Goal: Information Seeking & Learning: Learn about a topic

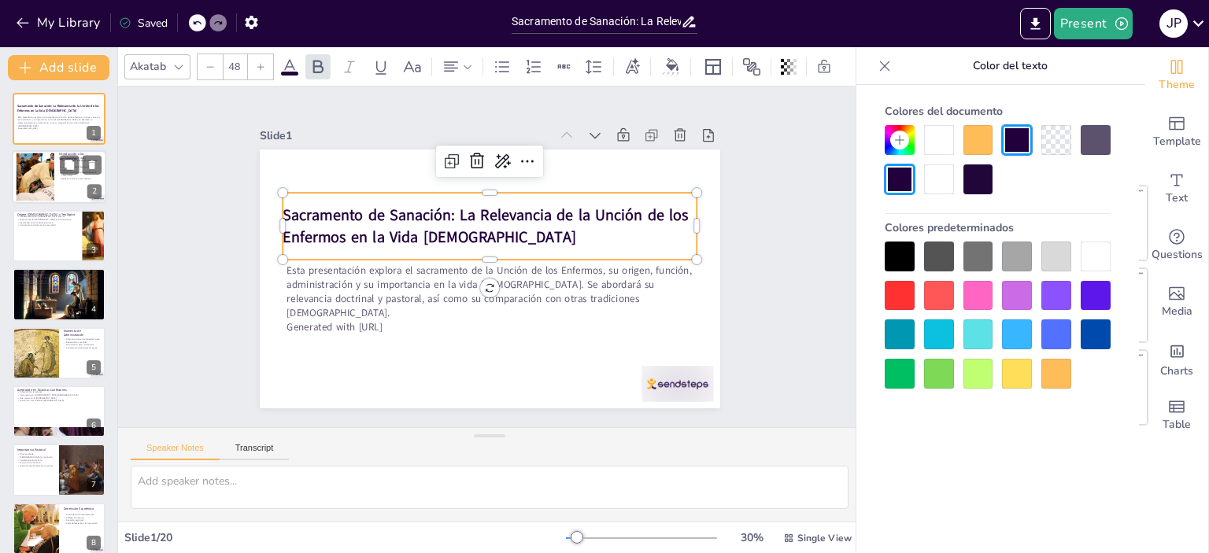
checkbox input "true"
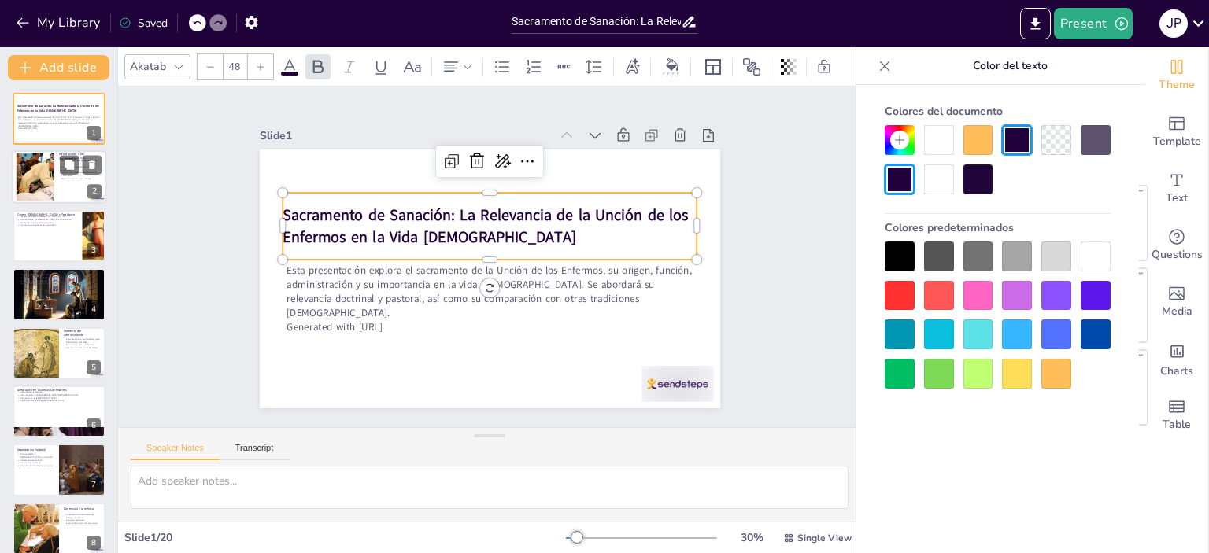
checkbox input "true"
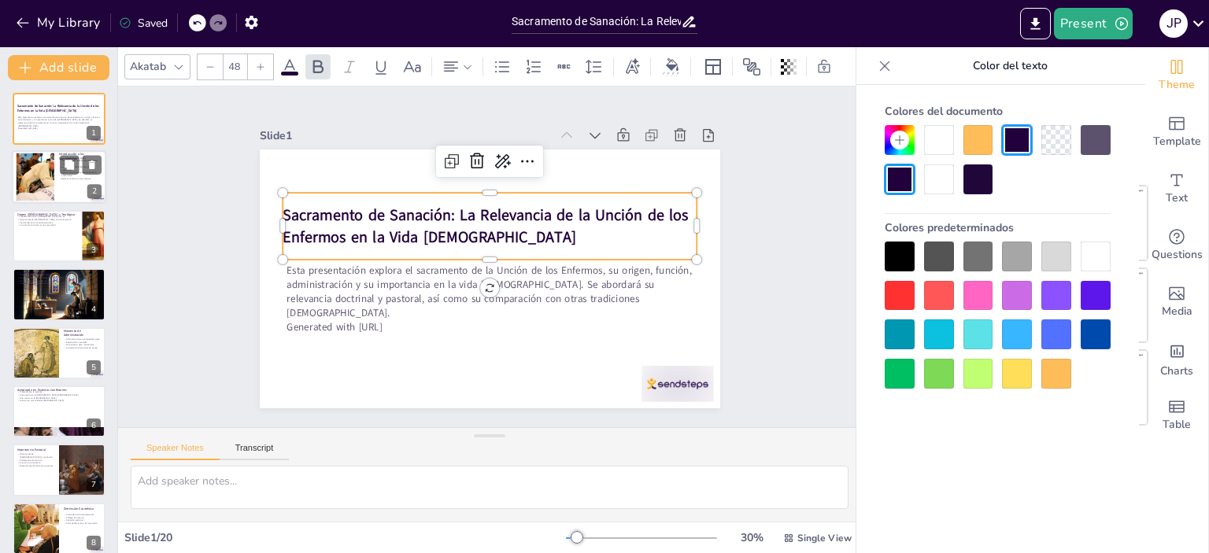
checkbox input "true"
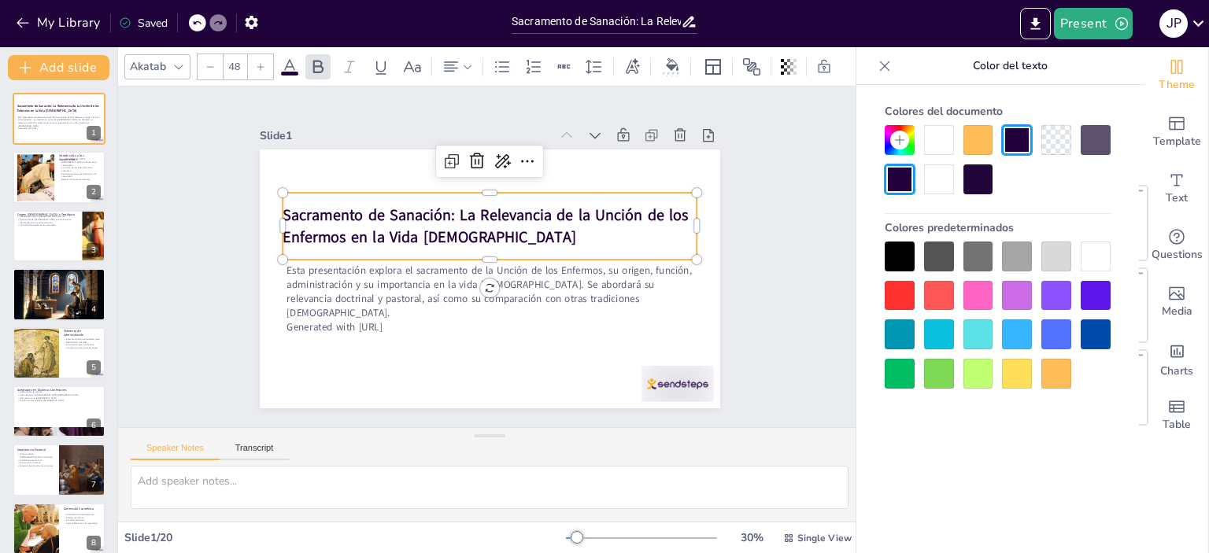
checkbox input "true"
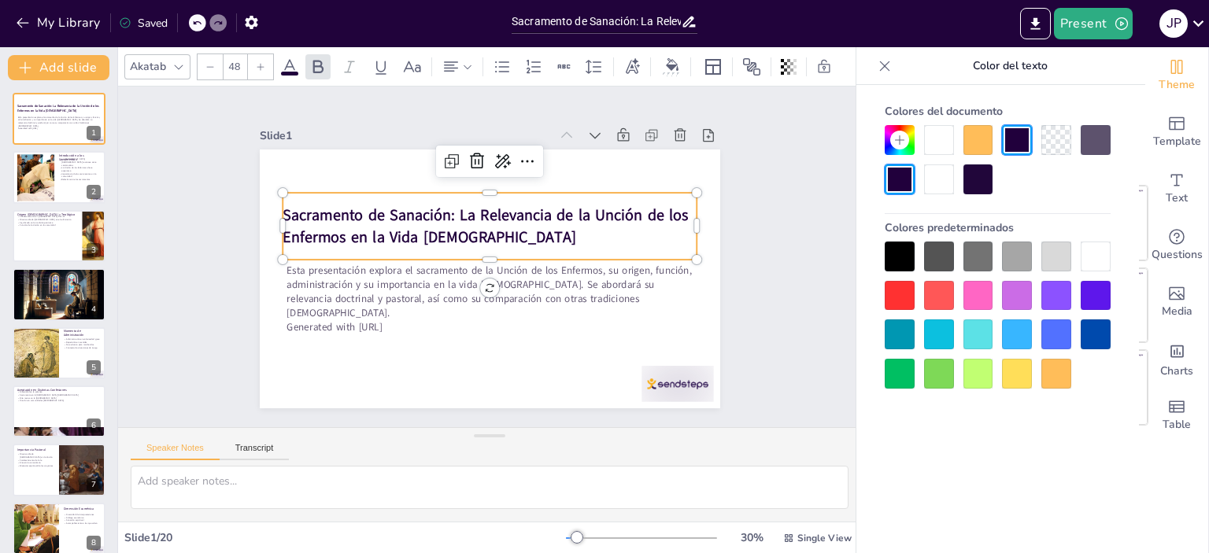
checkbox input "true"
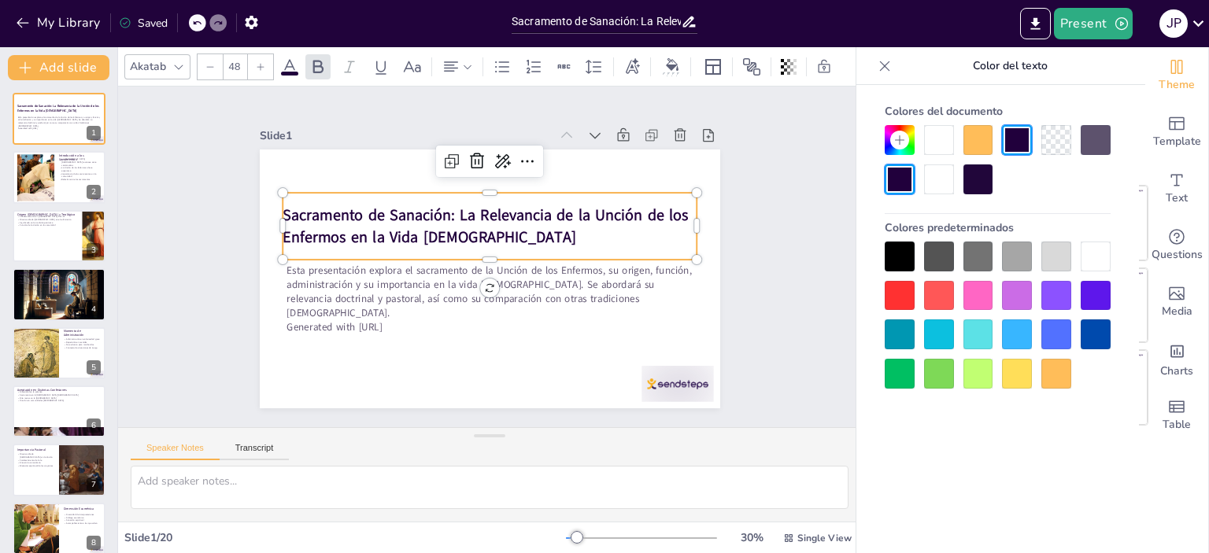
checkbox input "true"
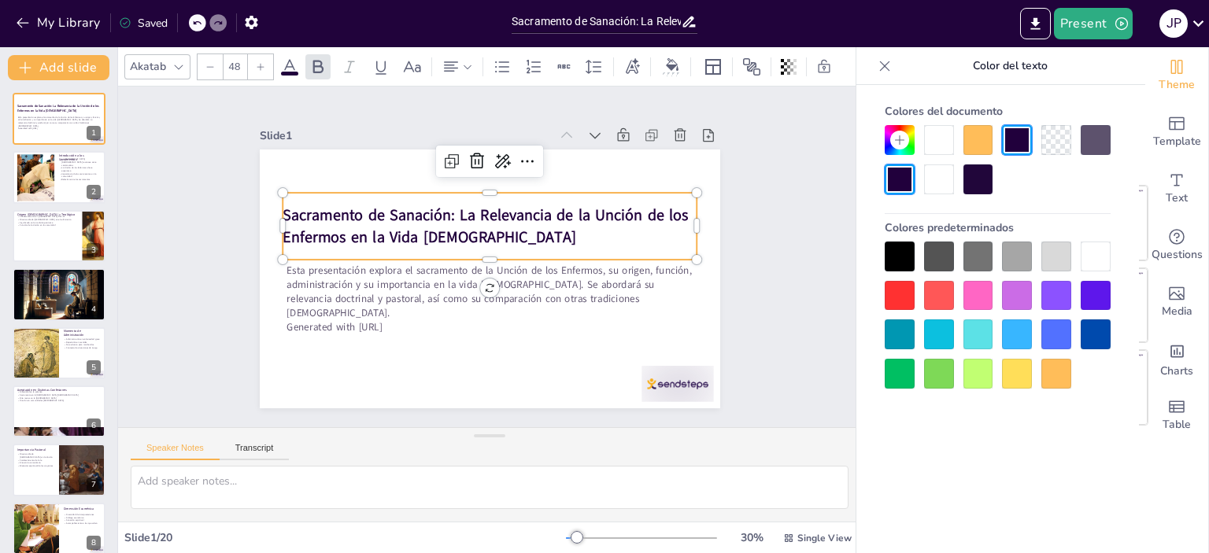
checkbox input "true"
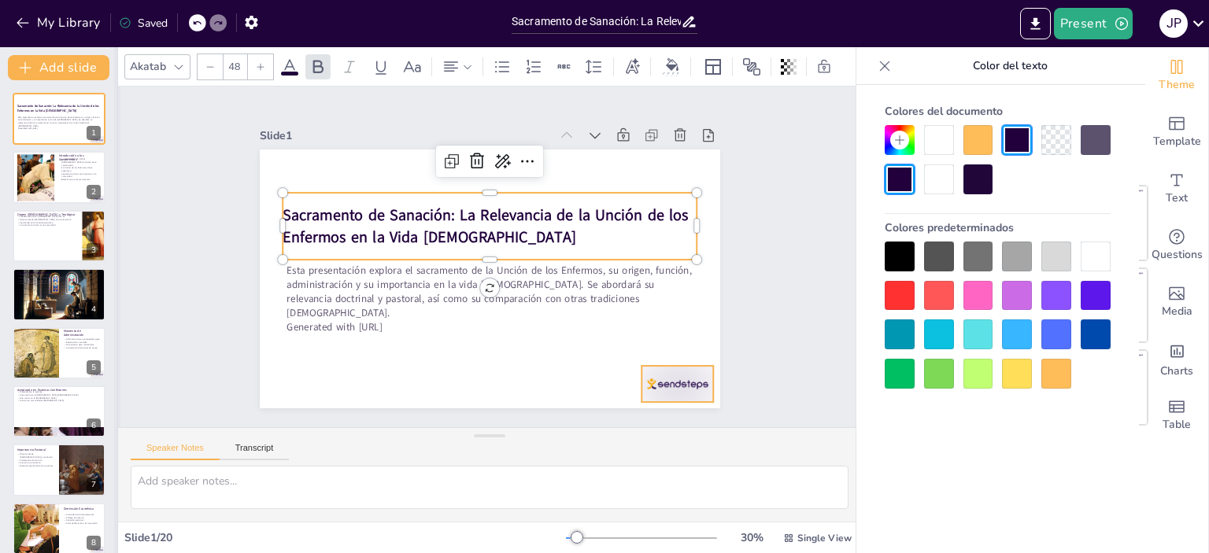
checkbox input "true"
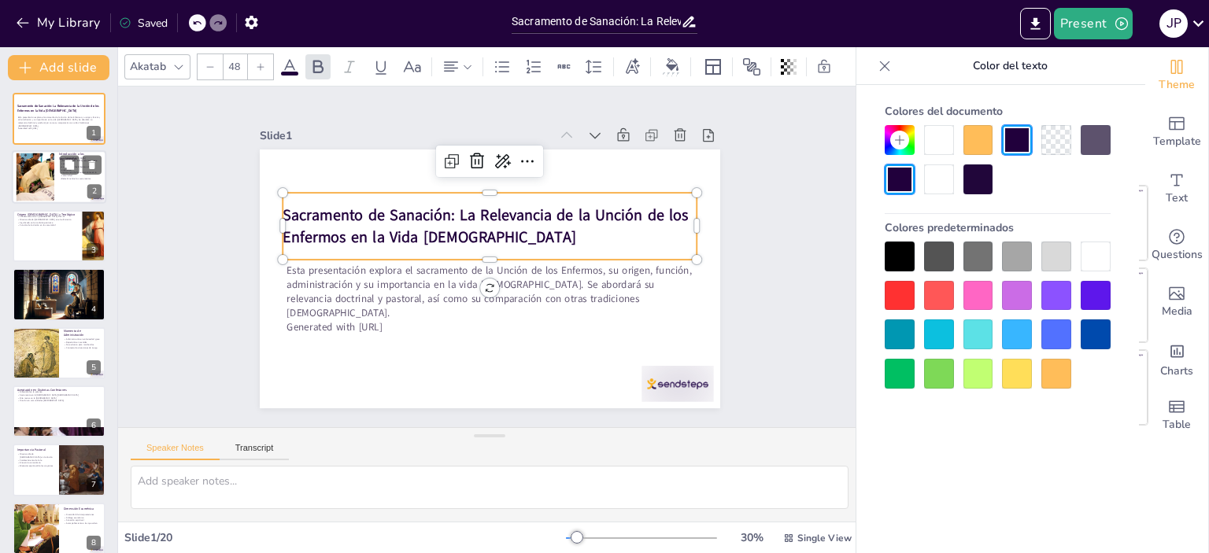
checkbox input "true"
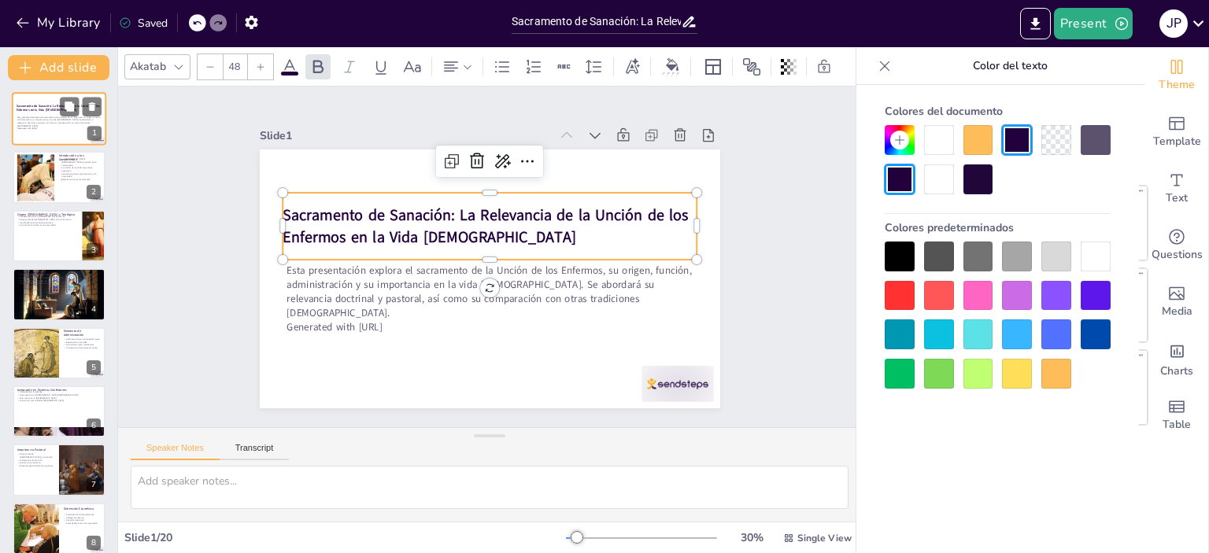
checkbox input "true"
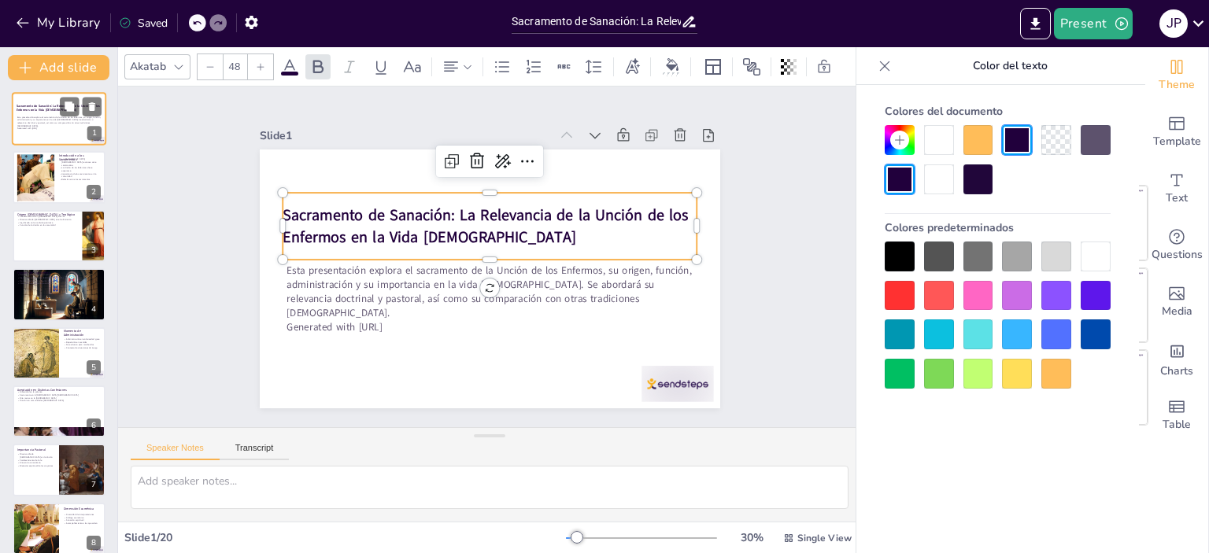
checkbox input "true"
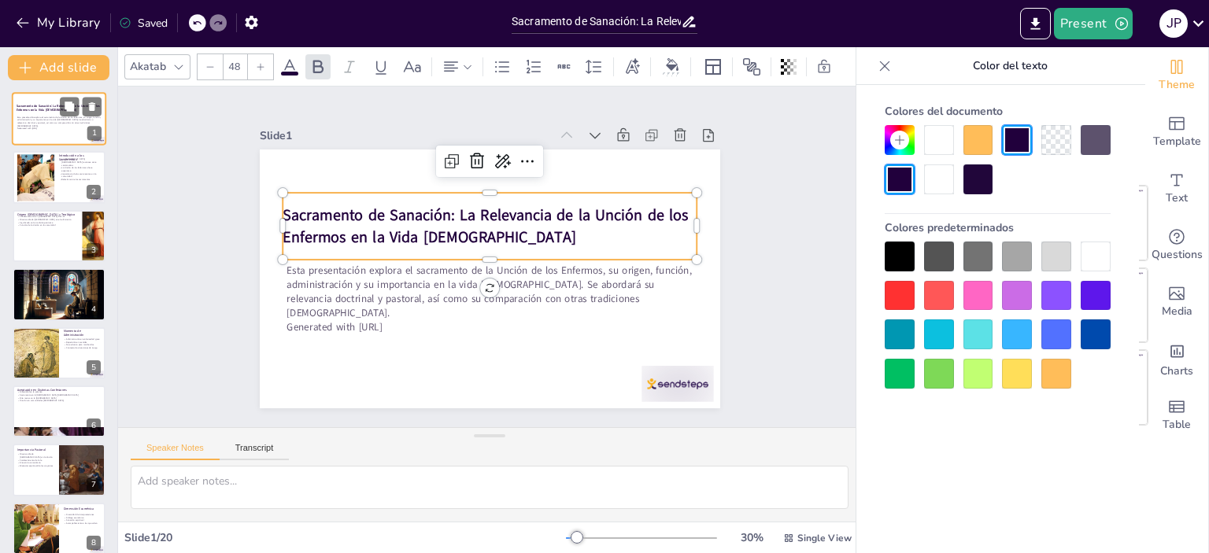
checkbox input "true"
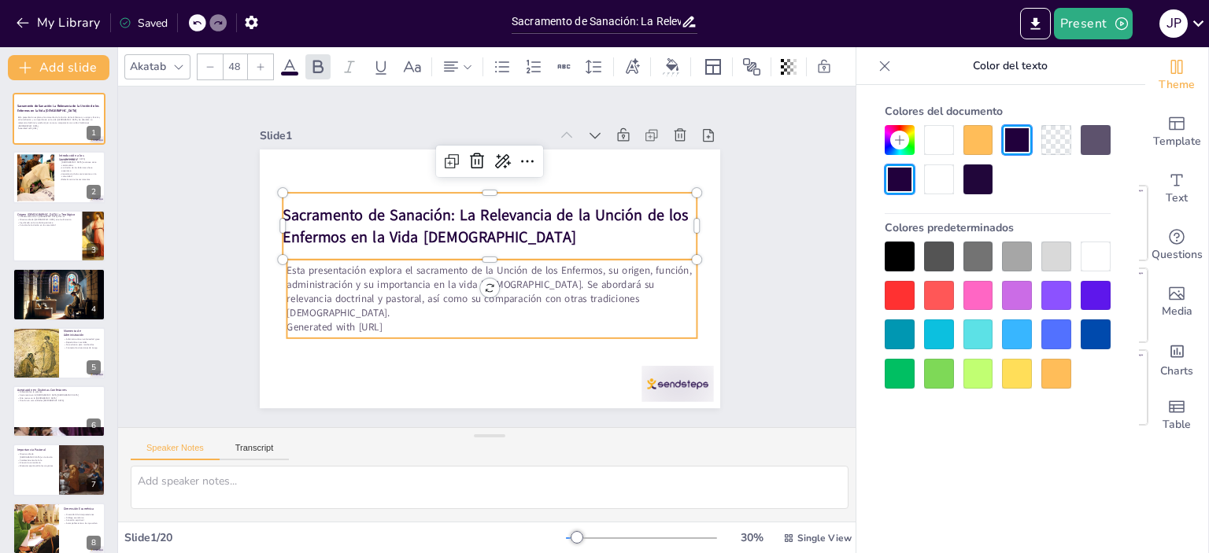
checkbox input "true"
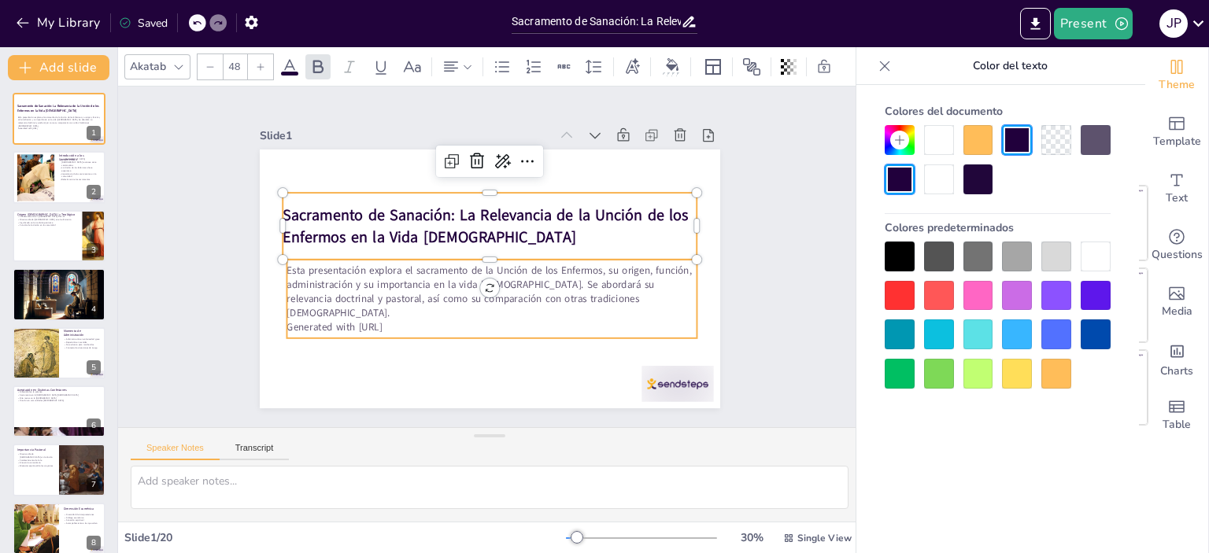
checkbox input "true"
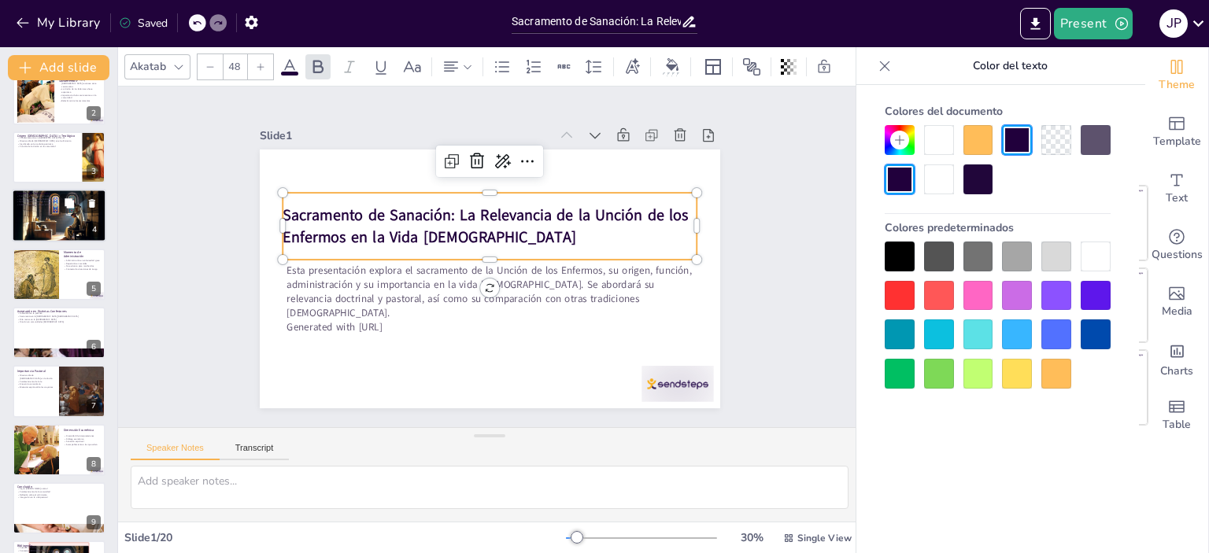
checkbox input "true"
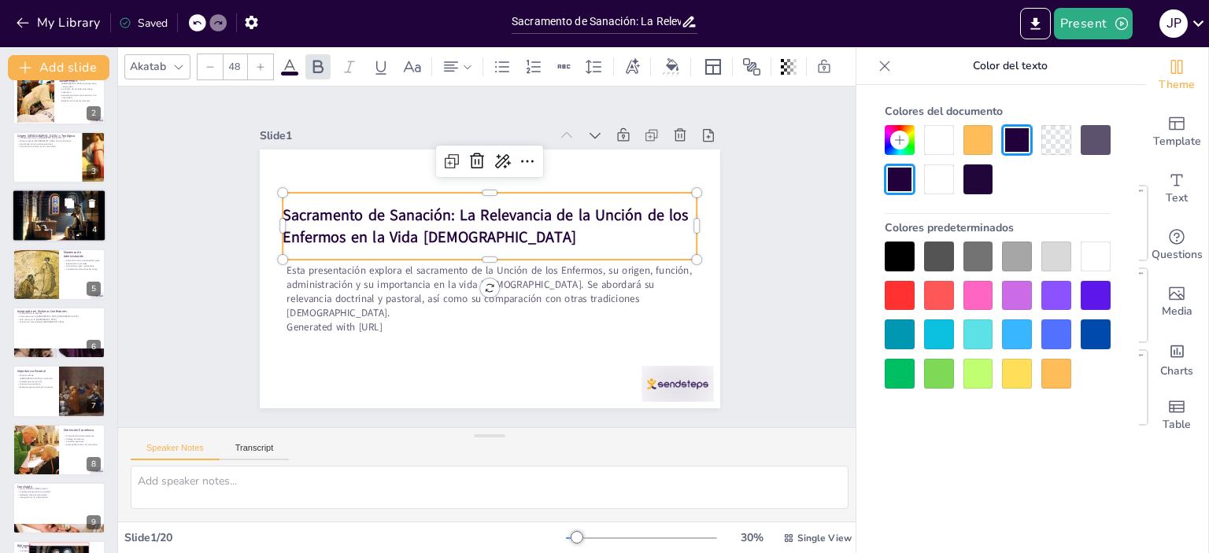
checkbox input "true"
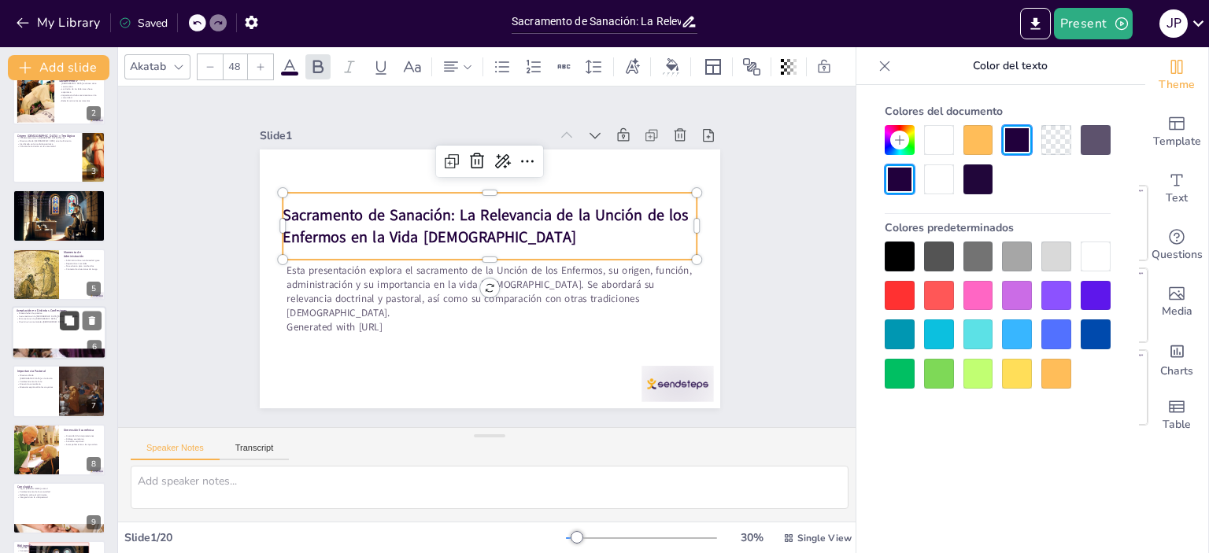
checkbox input "true"
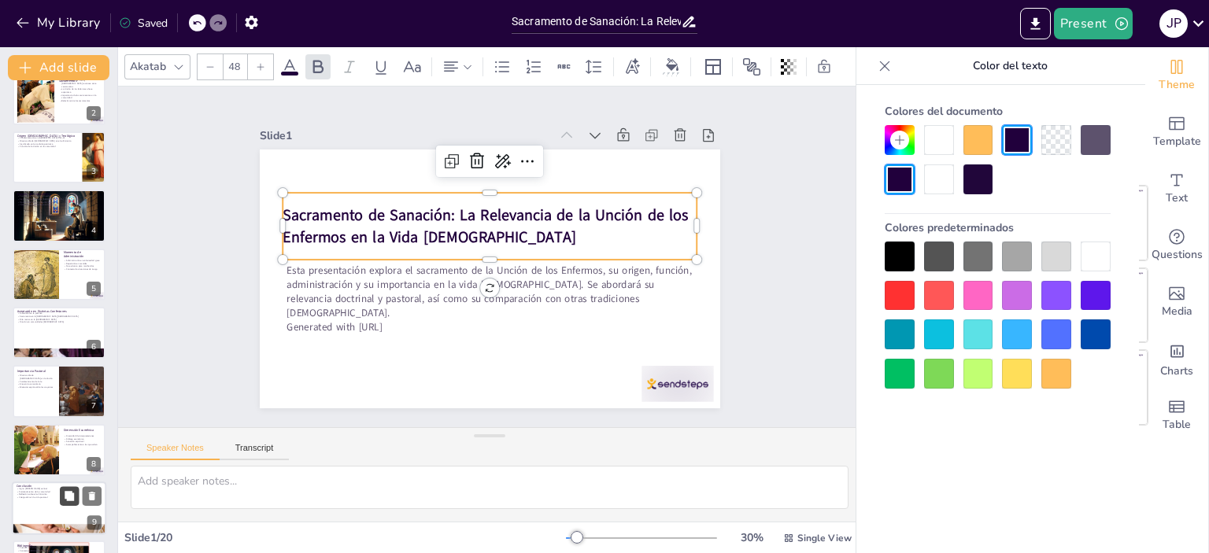
checkbox input "true"
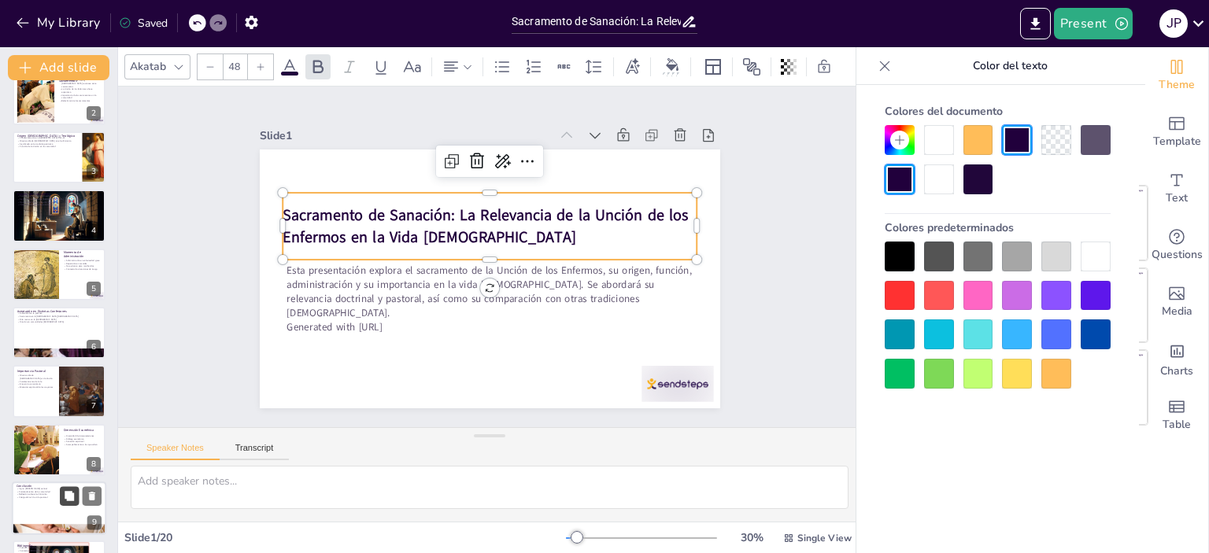
checkbox input "true"
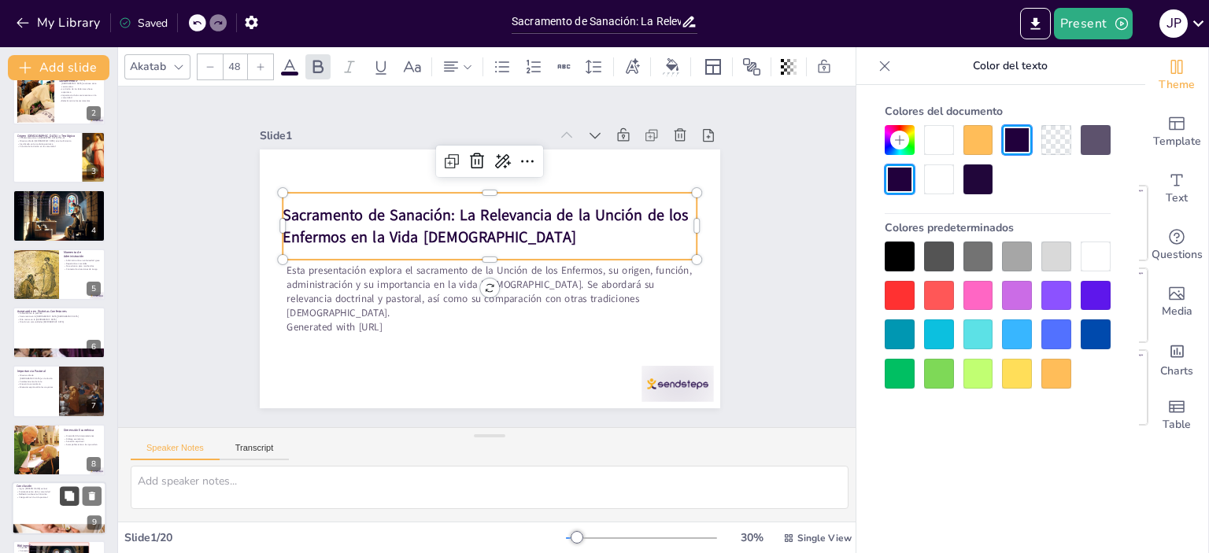
checkbox input "true"
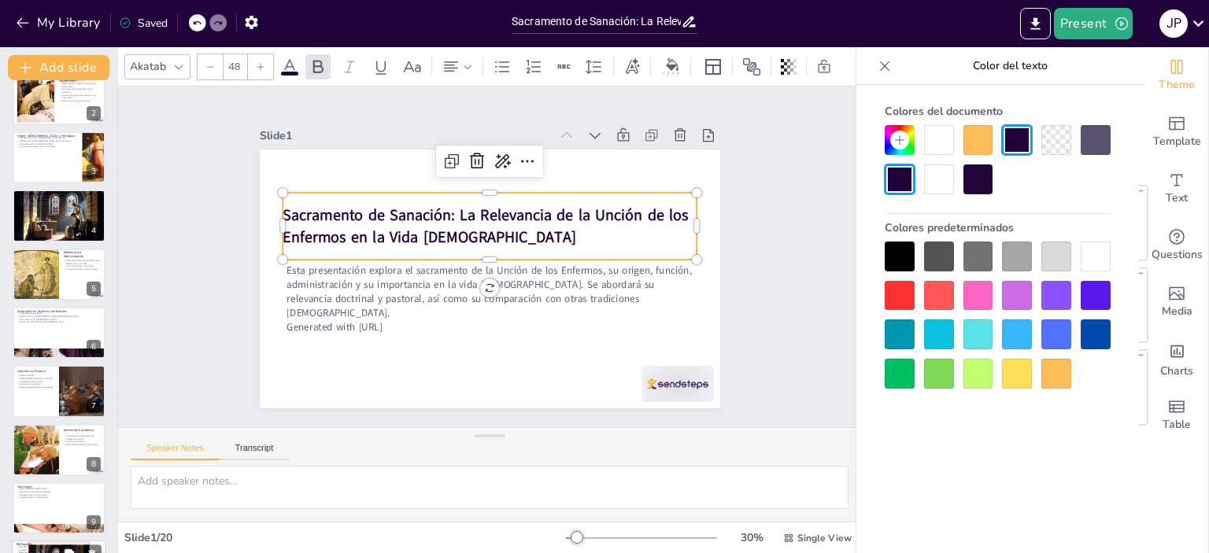
checkbox input "true"
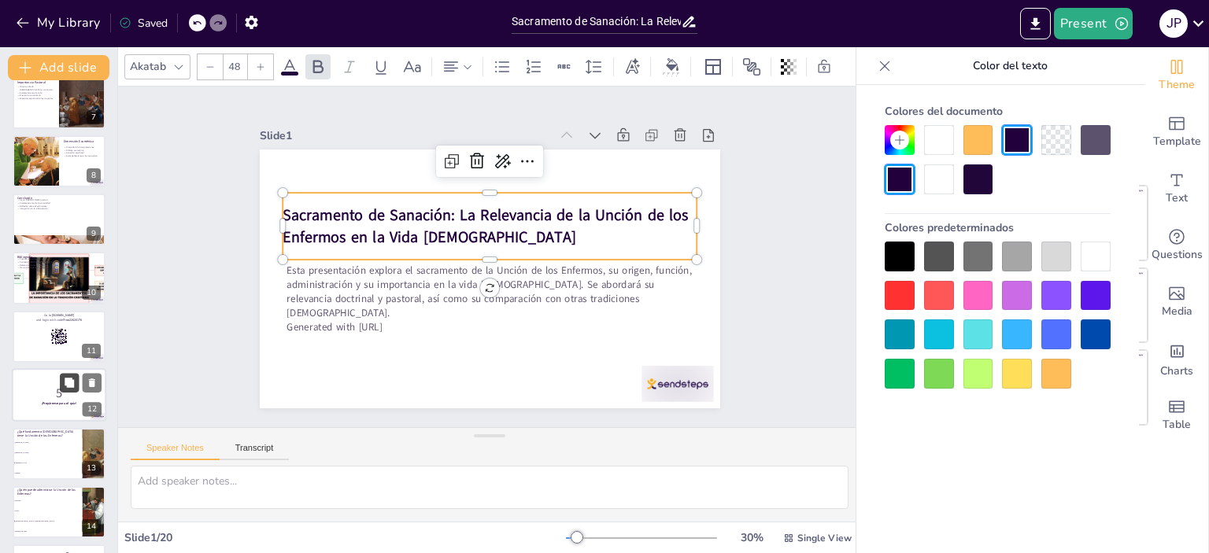
checkbox input "true"
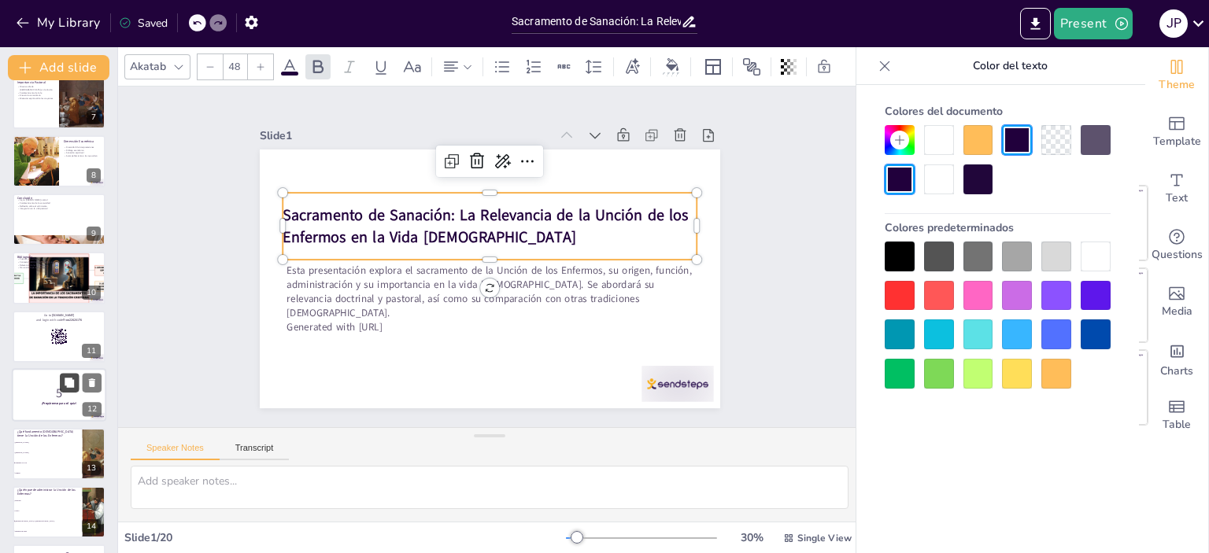
checkbox input "true"
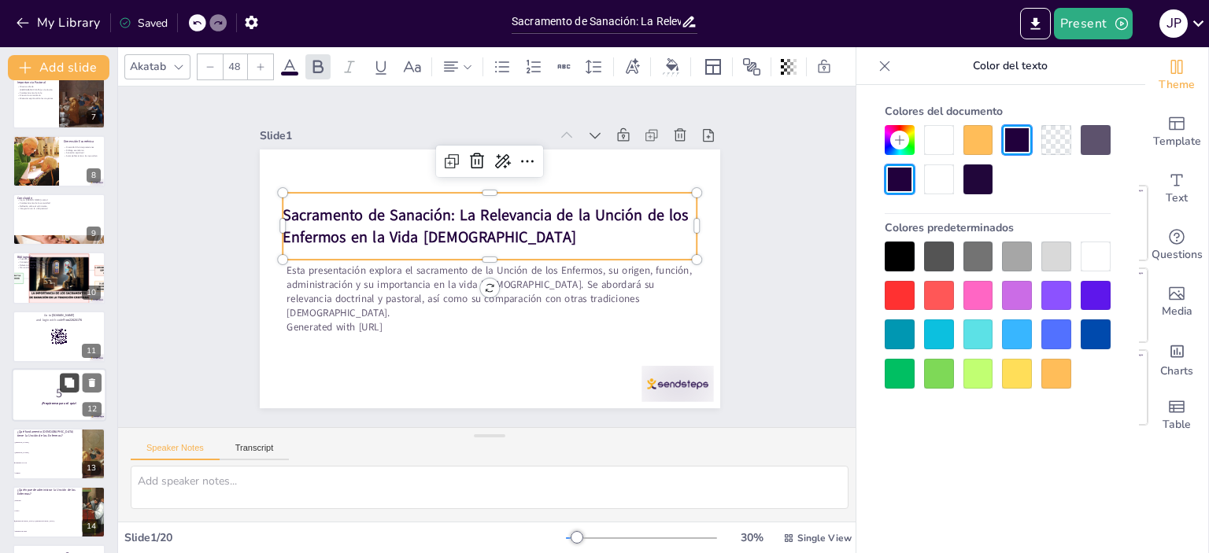
checkbox input "true"
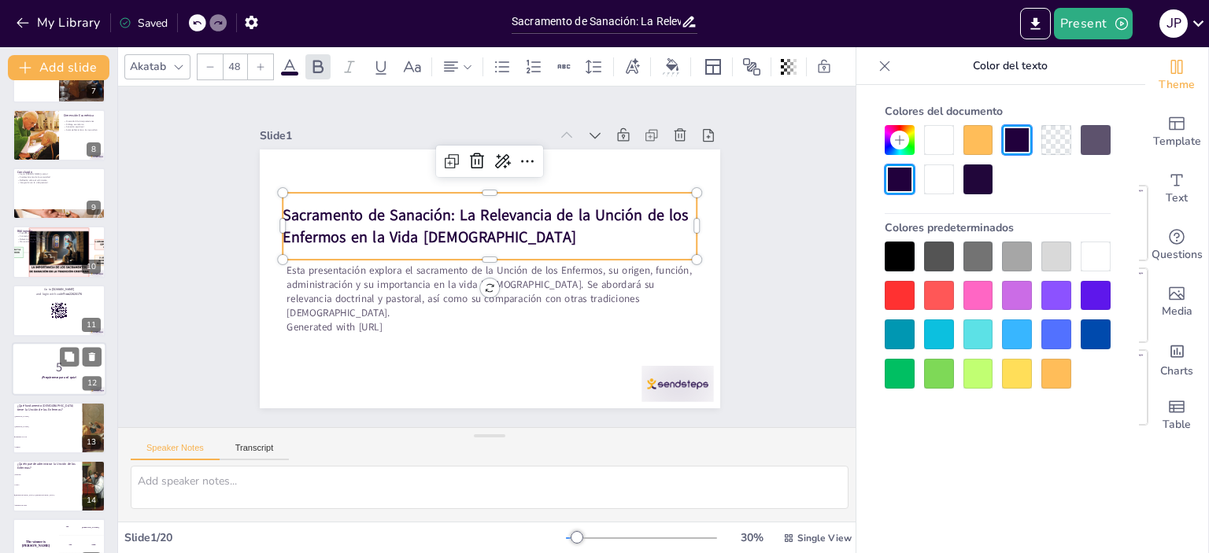
checkbox input "true"
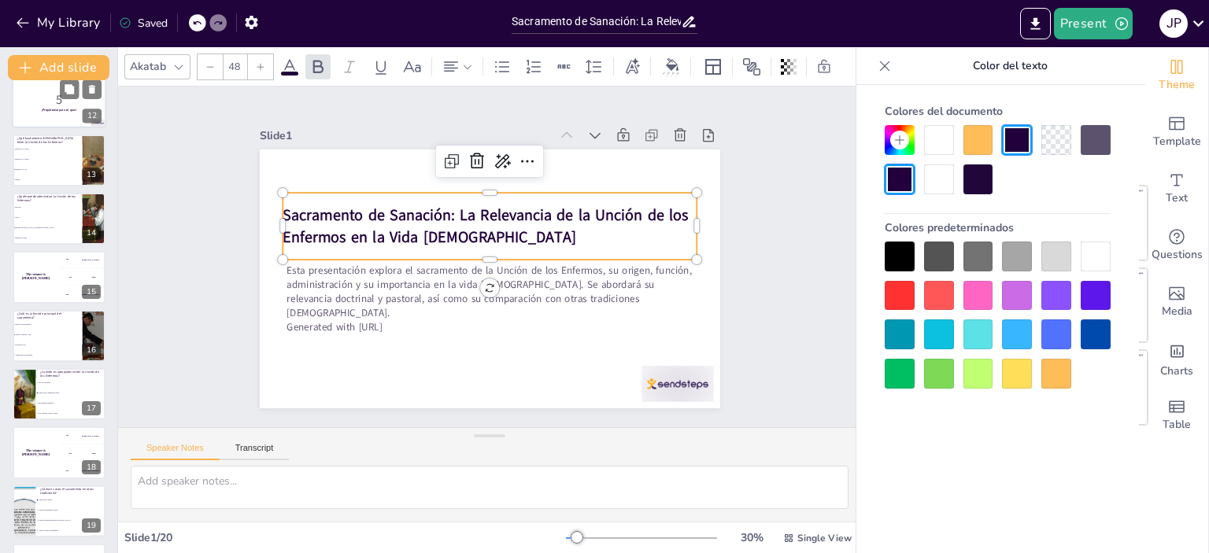
scroll to position [716, 0]
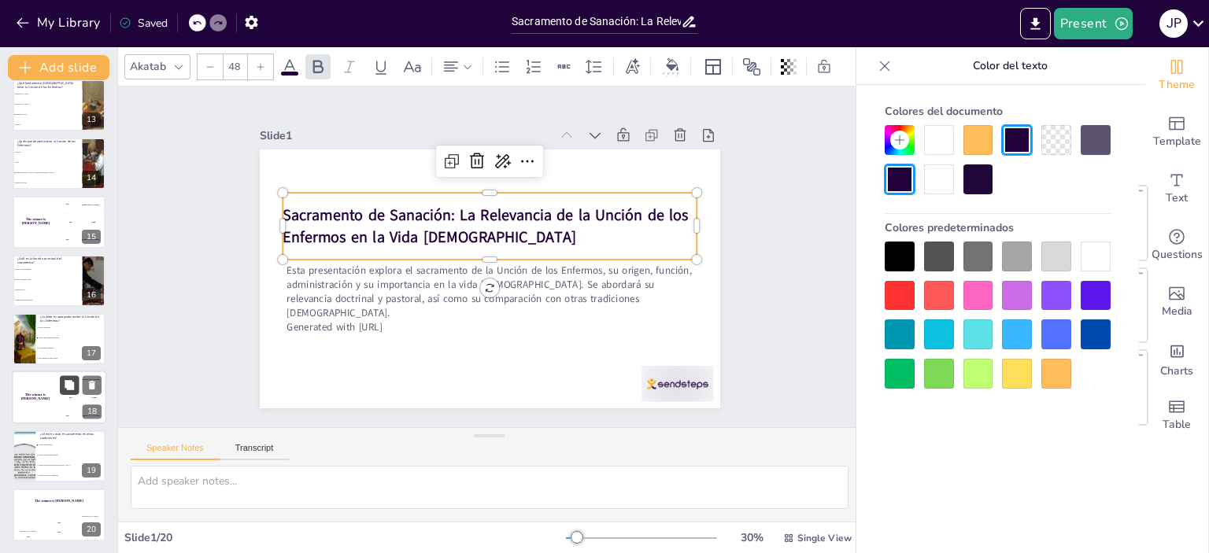
checkbox input "true"
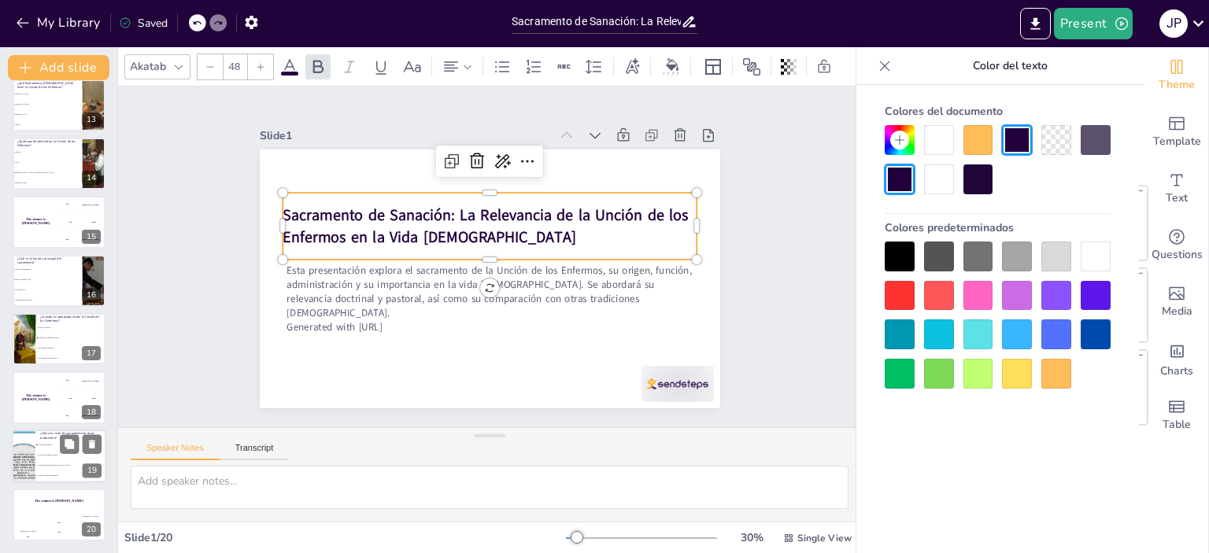
checkbox input "true"
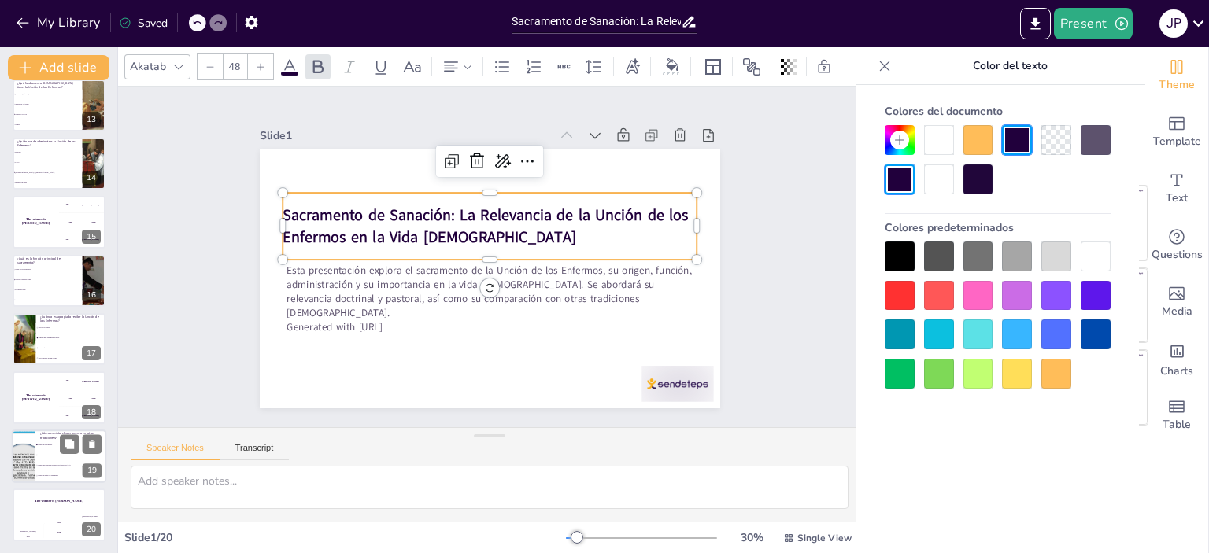
checkbox input "true"
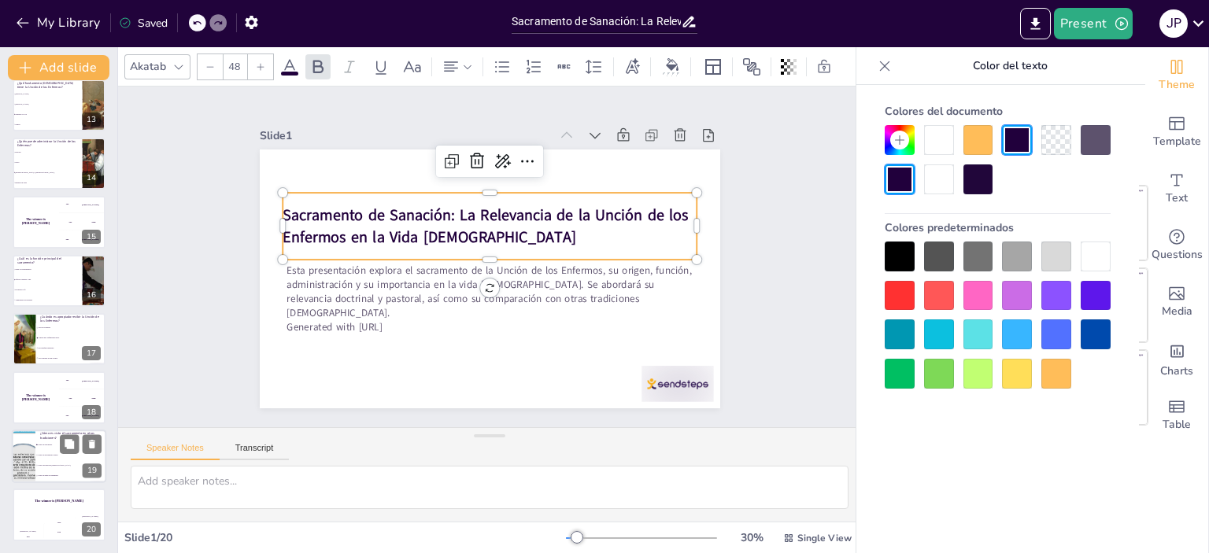
checkbox input "true"
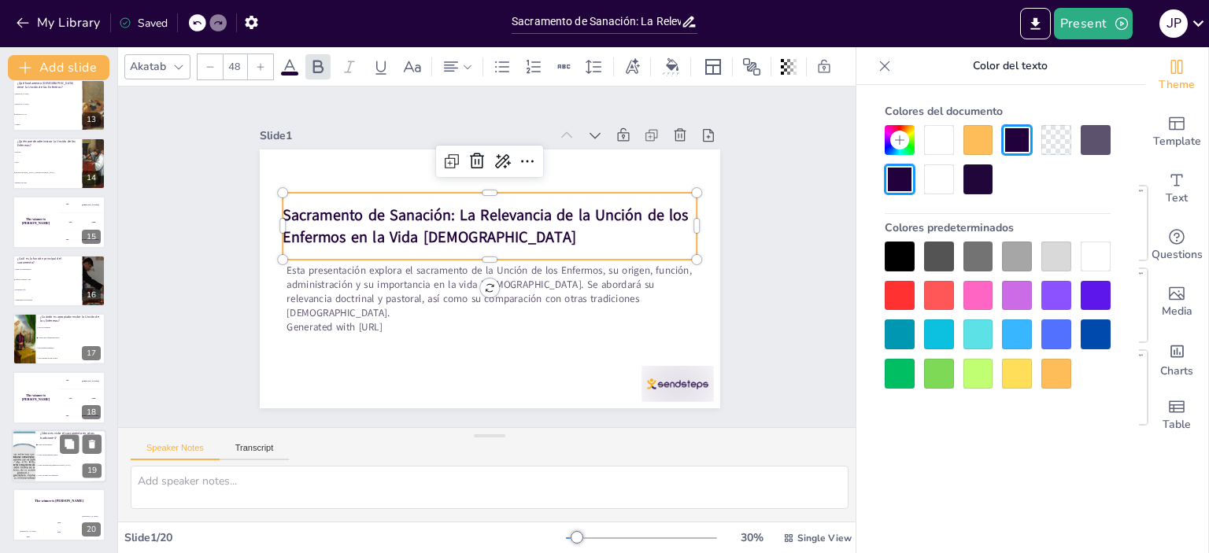
checkbox input "true"
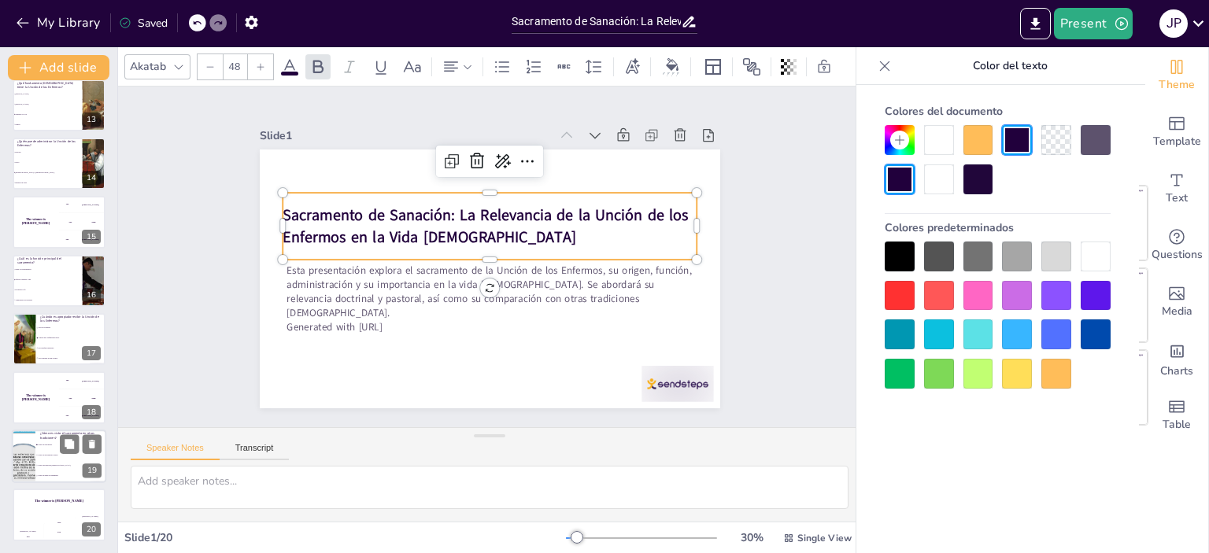
checkbox input "true"
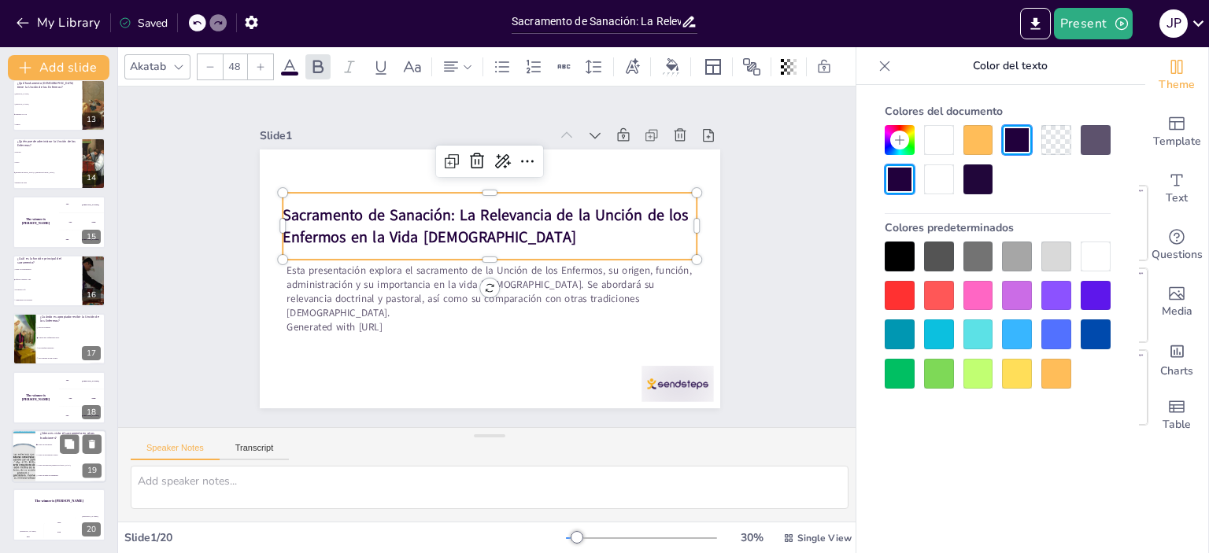
checkbox input "true"
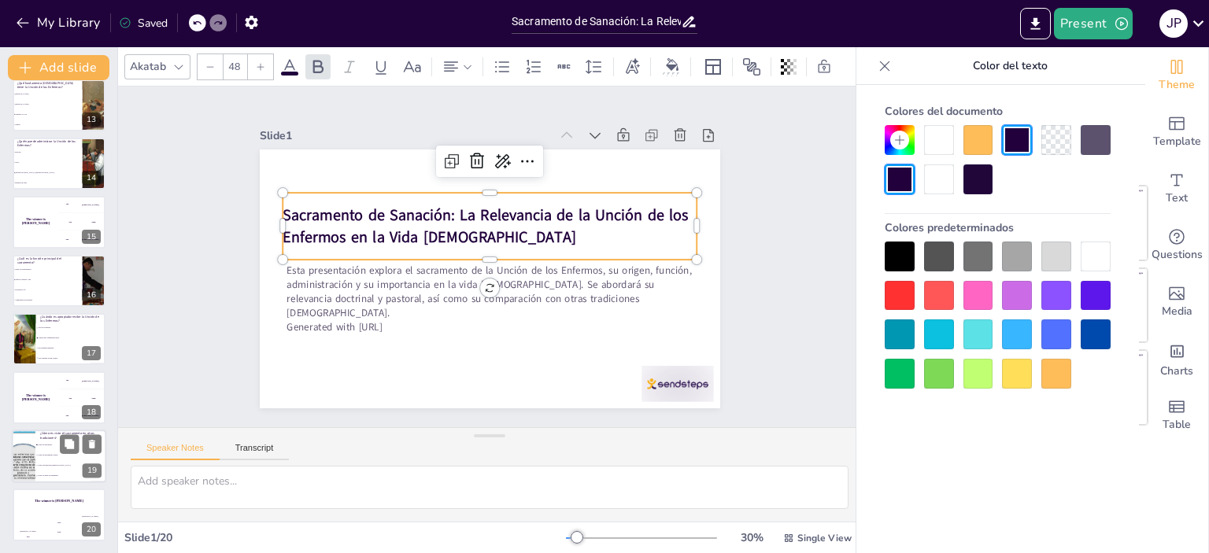
checkbox input "true"
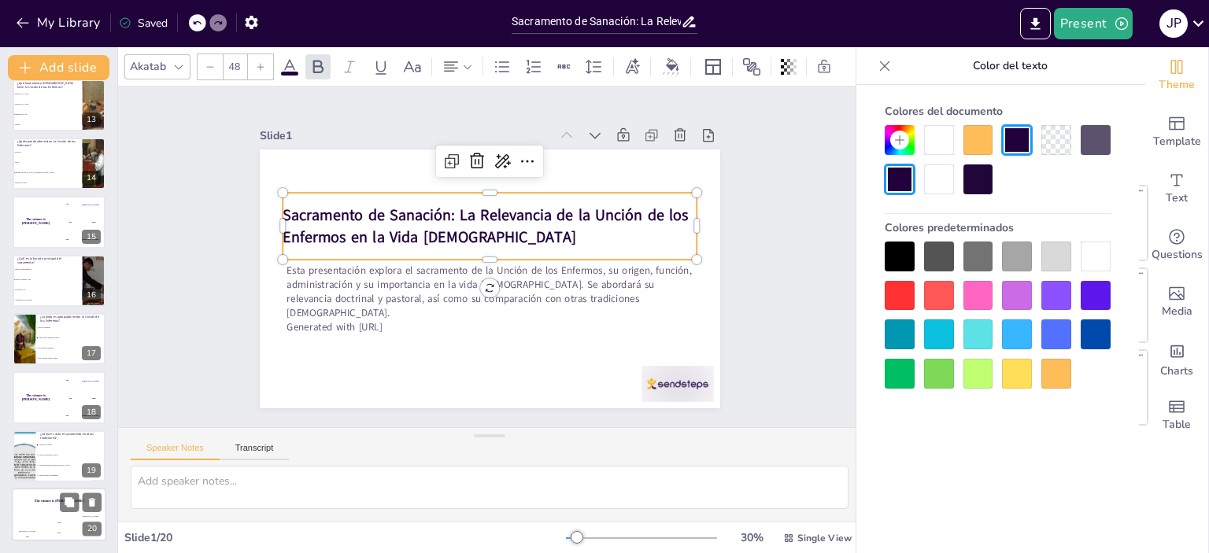
checkbox input "true"
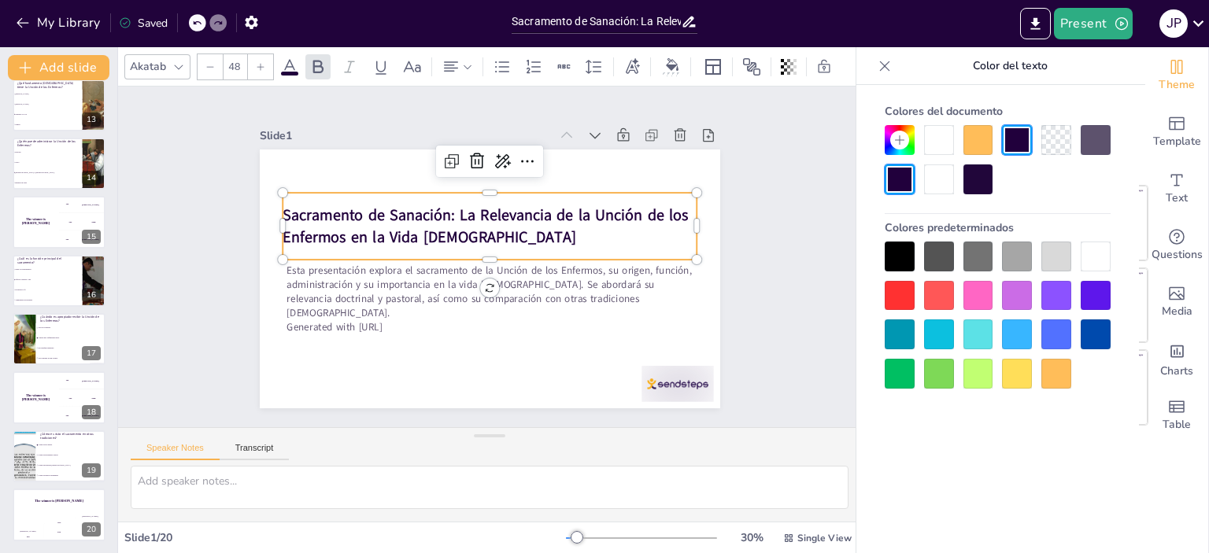
checkbox input "true"
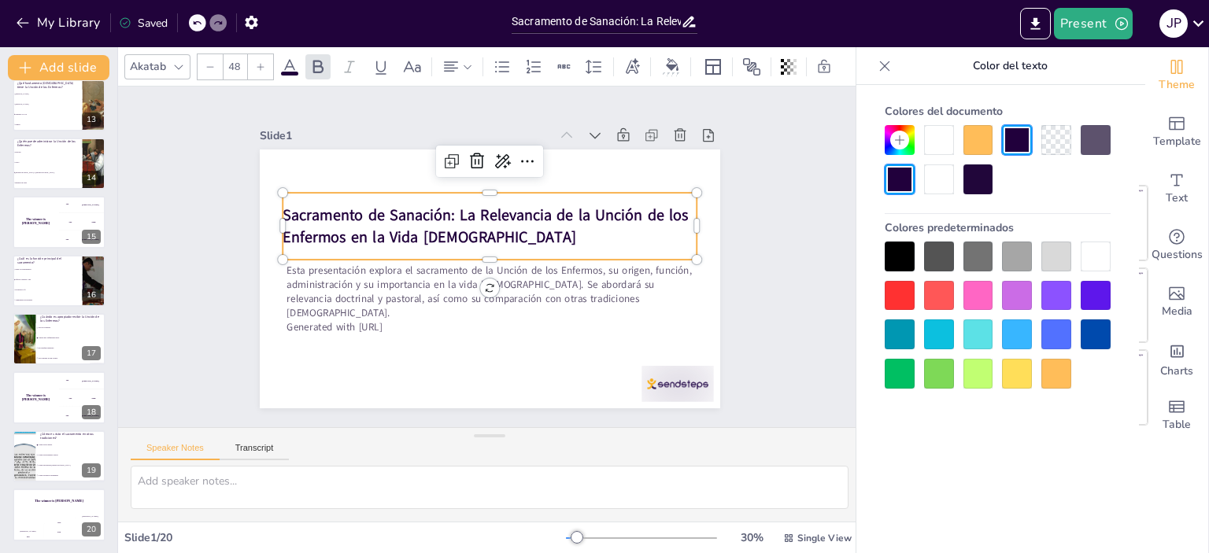
checkbox input "true"
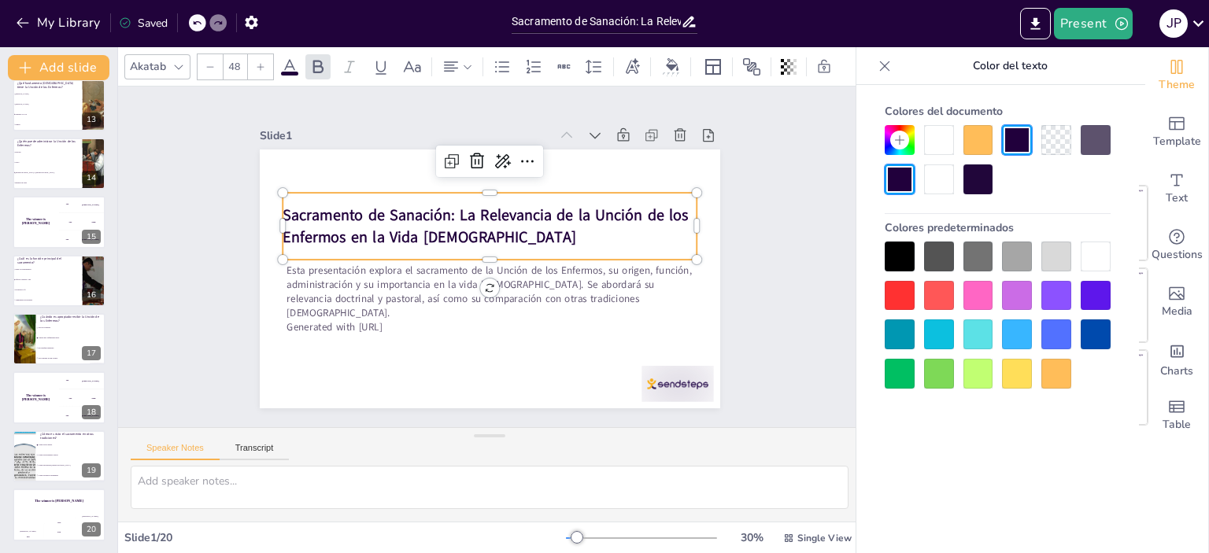
checkbox input "true"
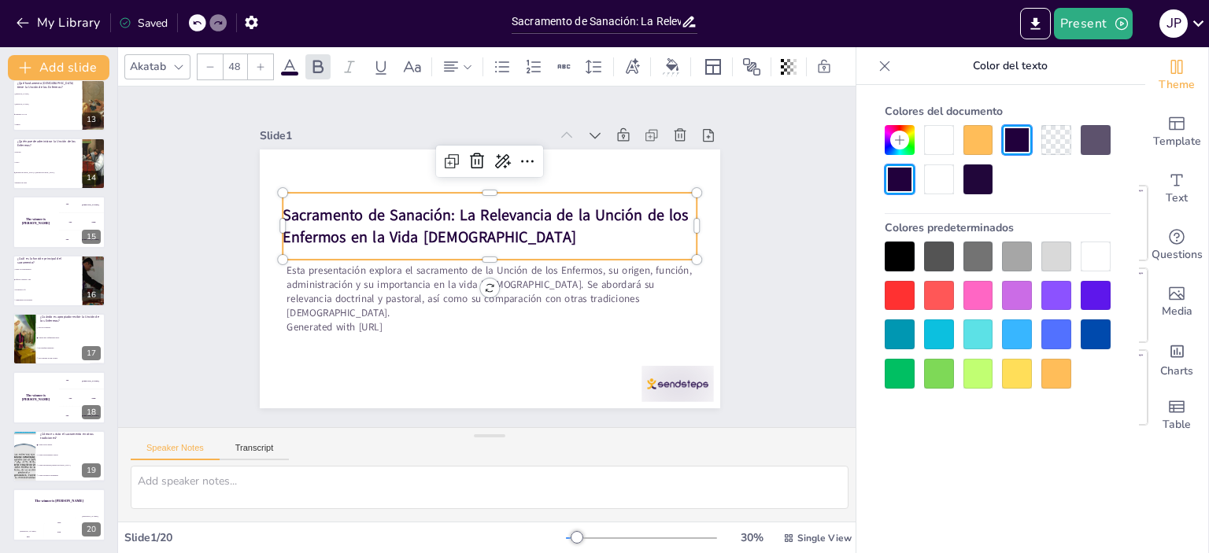
checkbox input "true"
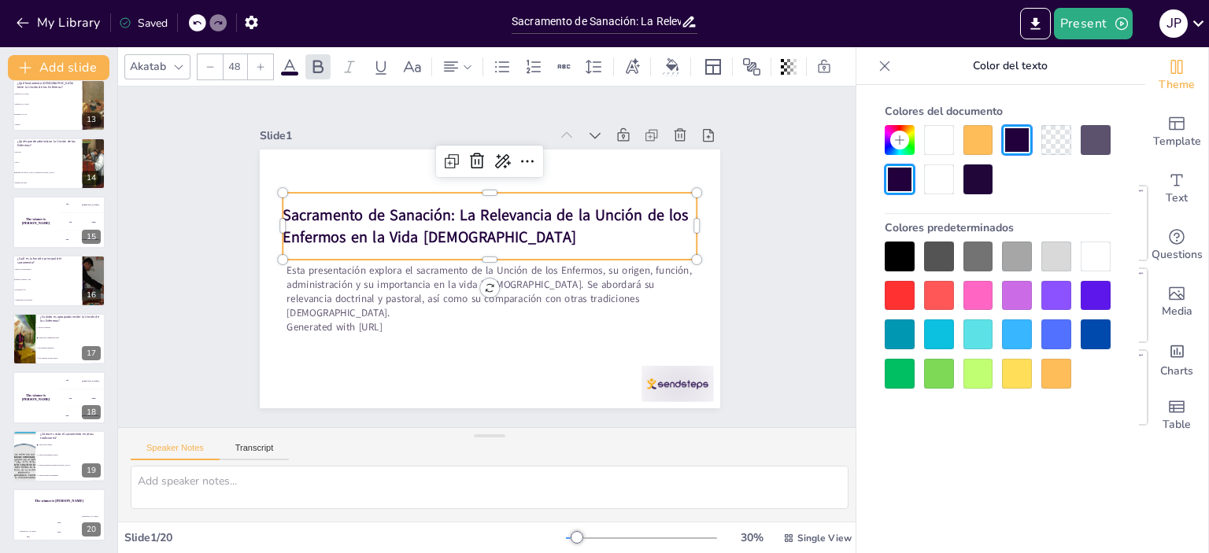
checkbox input "true"
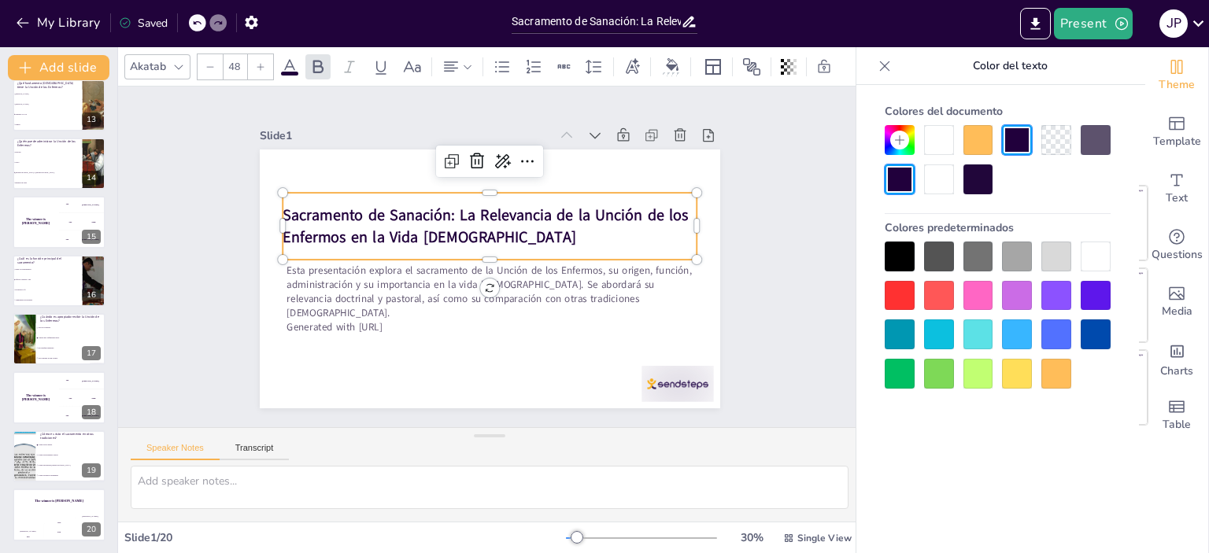
checkbox input "true"
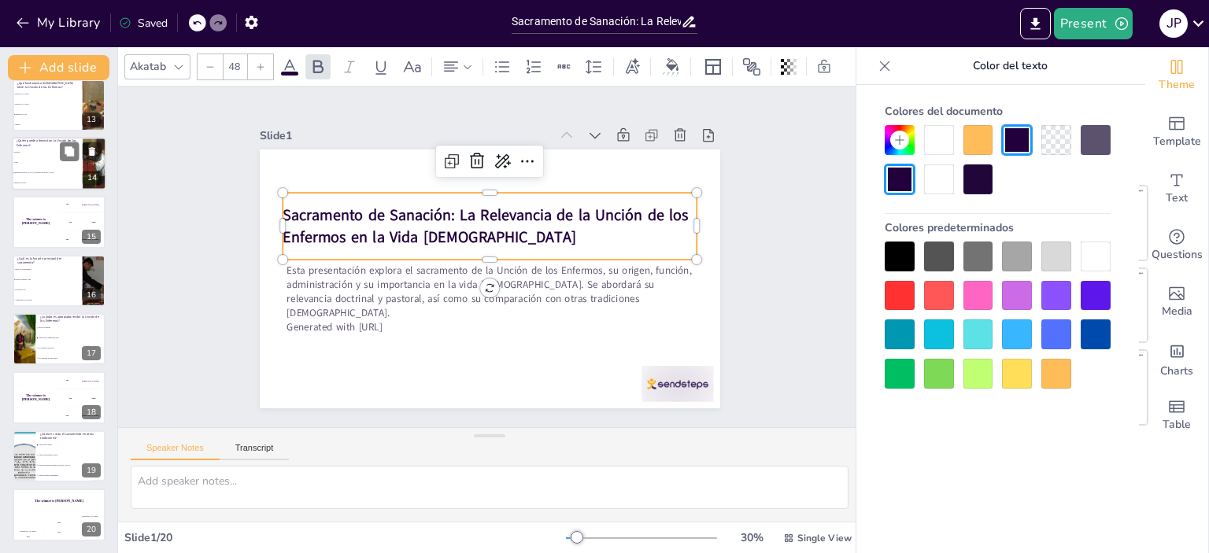
click at [63, 178] on li "Ministro de culto" at bounding box center [47, 183] width 71 height 10
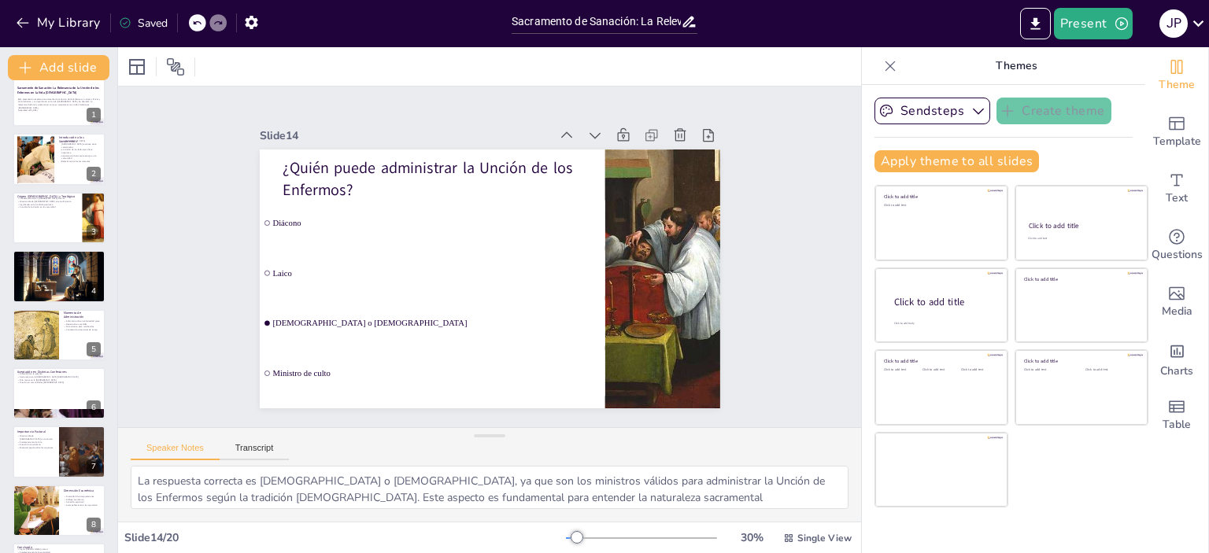
scroll to position [0, 0]
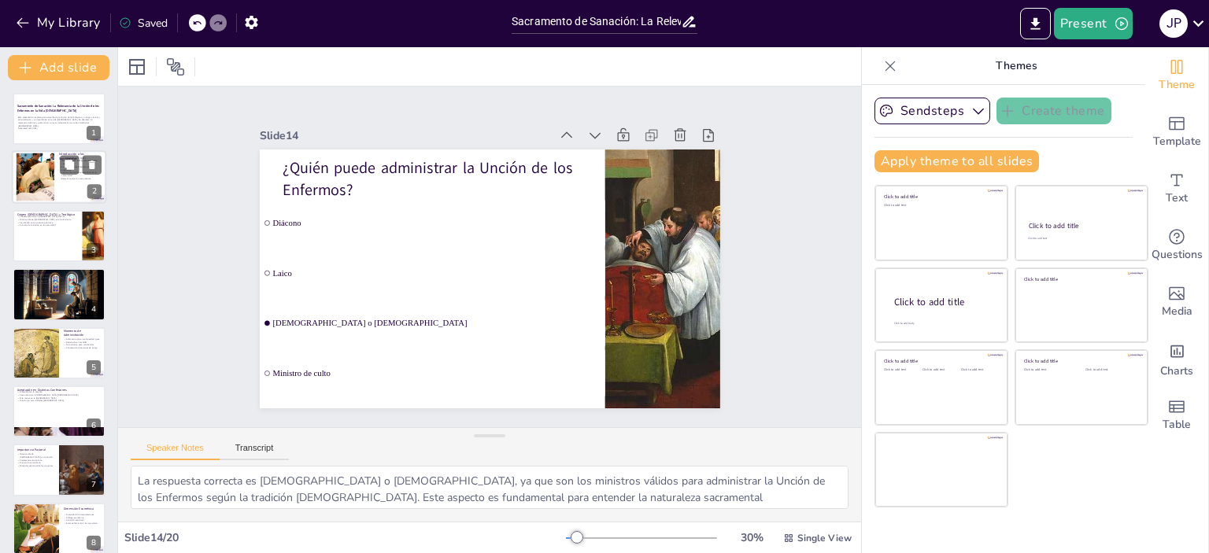
click at [39, 168] on div at bounding box center [35, 177] width 87 height 48
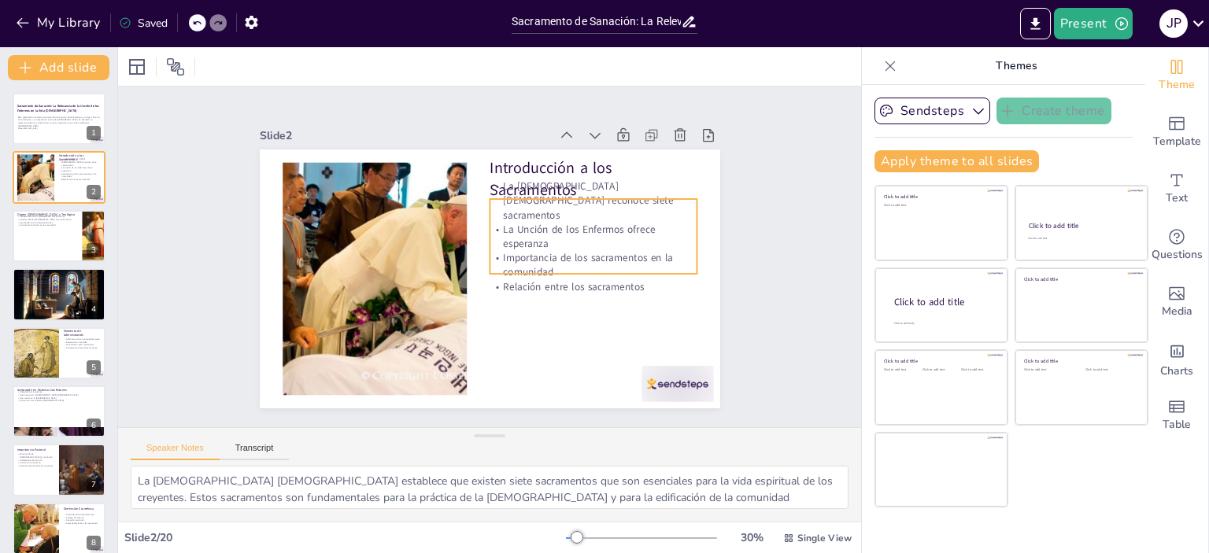
click at [489, 185] on p "La [DEMOGRAPHIC_DATA] [DEMOGRAPHIC_DATA] reconoce siete sacramentos" at bounding box center [592, 200] width 207 height 43
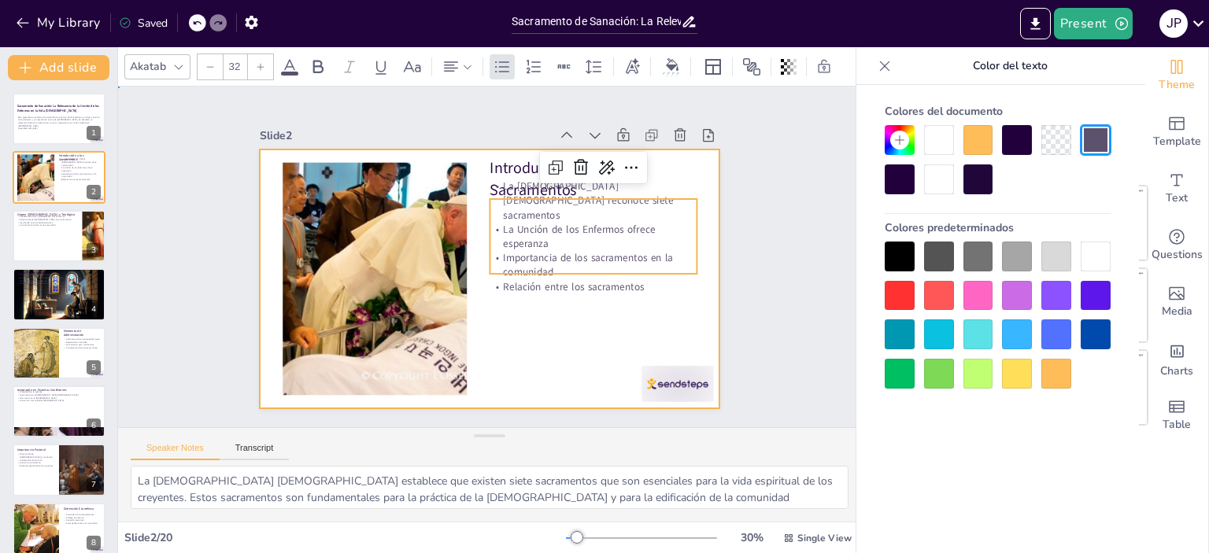
click at [524, 286] on div at bounding box center [490, 279] width 460 height 259
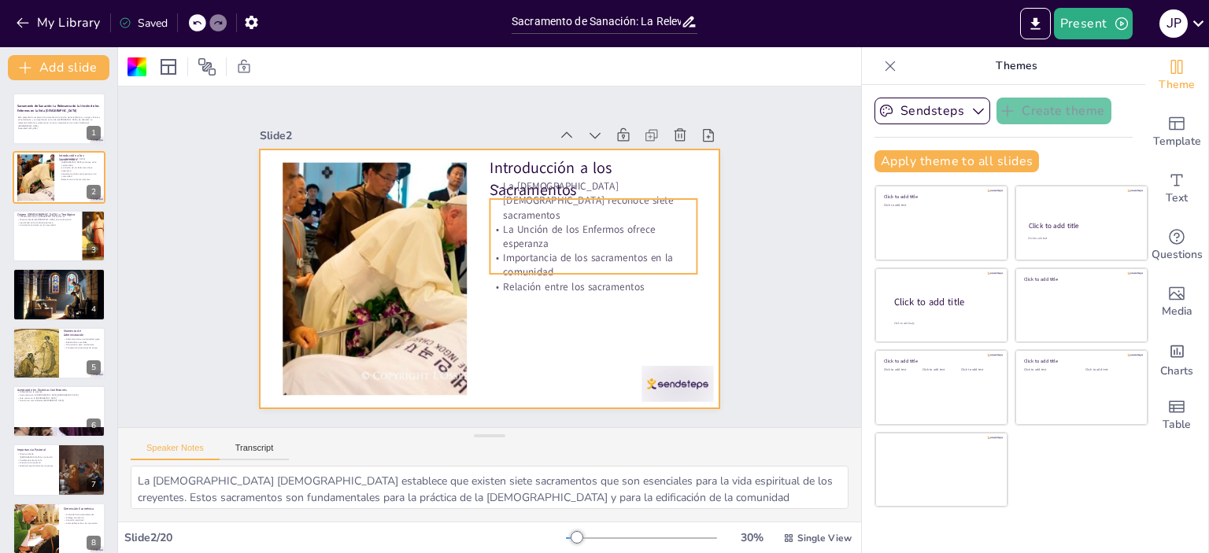
click at [524, 279] on p "Relación entre los sacramentos" at bounding box center [592, 286] width 207 height 14
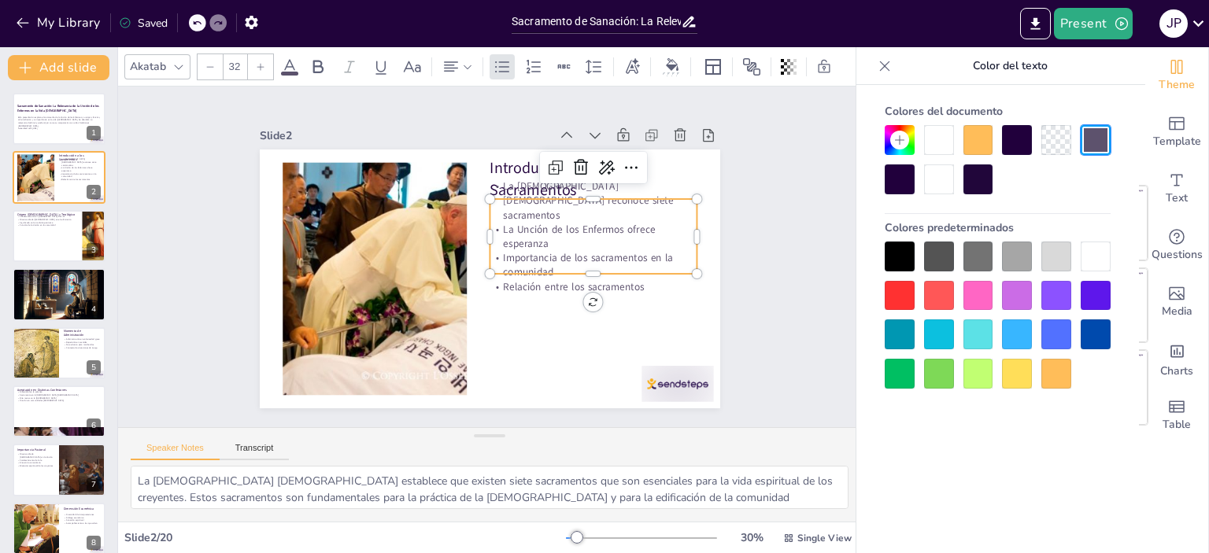
click at [520, 222] on p "La Unción de los Enfermos ofrece esperanza" at bounding box center [592, 236] width 207 height 28
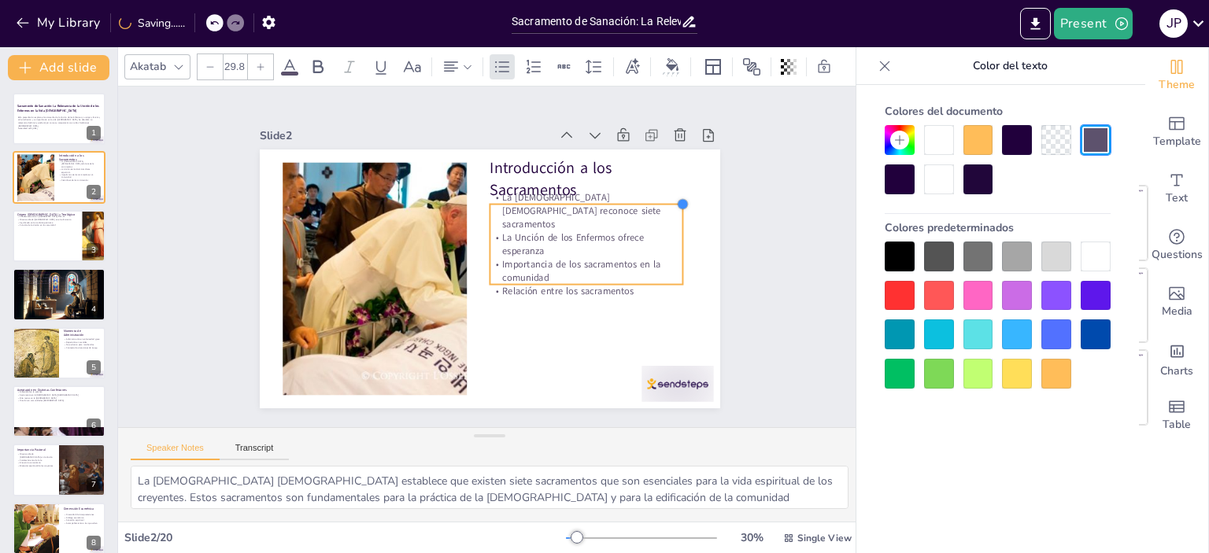
drag, startPoint x: 681, startPoint y: 194, endPoint x: 667, endPoint y: 257, distance: 63.8
click at [667, 257] on div "Introducción a los Sacramentos La [DEMOGRAPHIC_DATA] [DEMOGRAPHIC_DATA] reconoc…" at bounding box center [490, 279] width 460 height 259
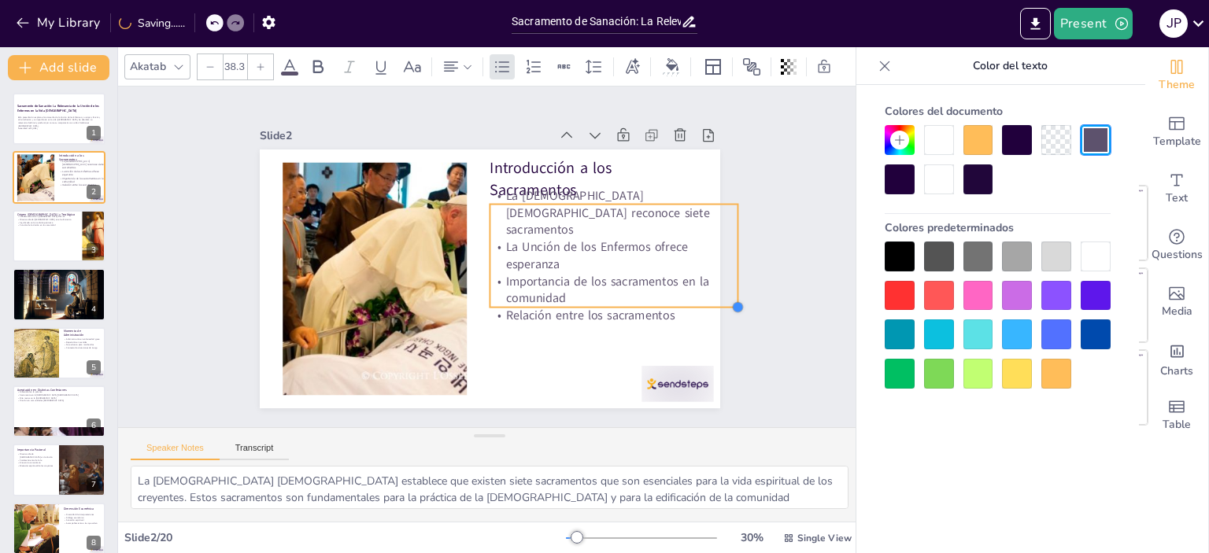
drag, startPoint x: 674, startPoint y: 279, endPoint x: 683, endPoint y: 302, distance: 24.7
click at [683, 302] on div "Introducción a los Sacramentos La [DEMOGRAPHIC_DATA] [DEMOGRAPHIC_DATA] reconoc…" at bounding box center [490, 279] width 460 height 259
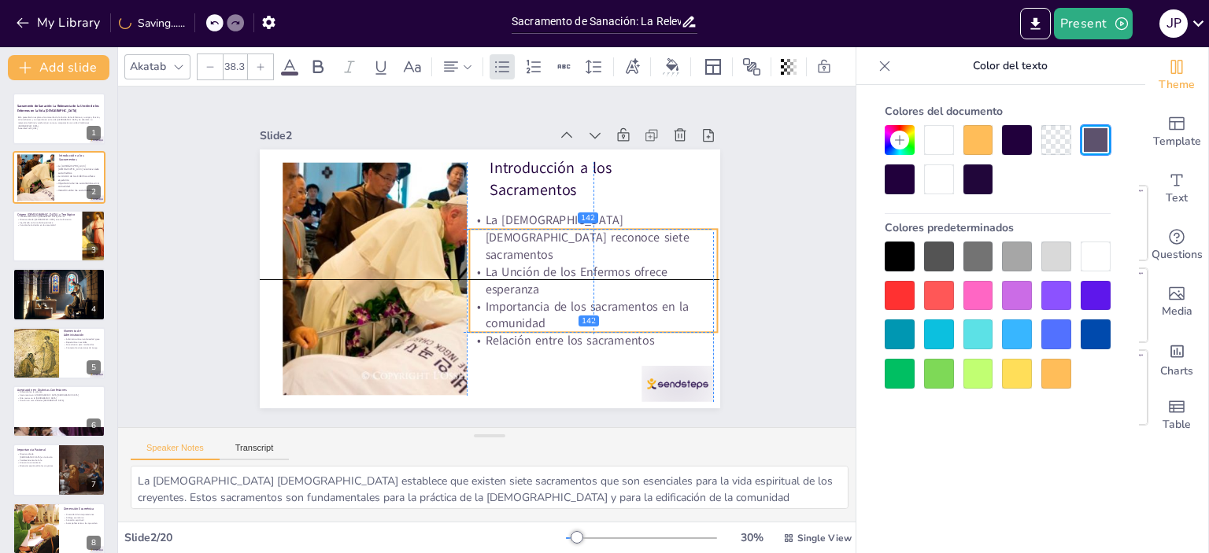
drag, startPoint x: 724, startPoint y: 249, endPoint x: 698, endPoint y: 276, distance: 37.9
click at [698, 276] on div "Slide 1 Sacramento de Sanación: La Relevancia de la Unción de los Enfermos en l…" at bounding box center [490, 256] width 548 height 303
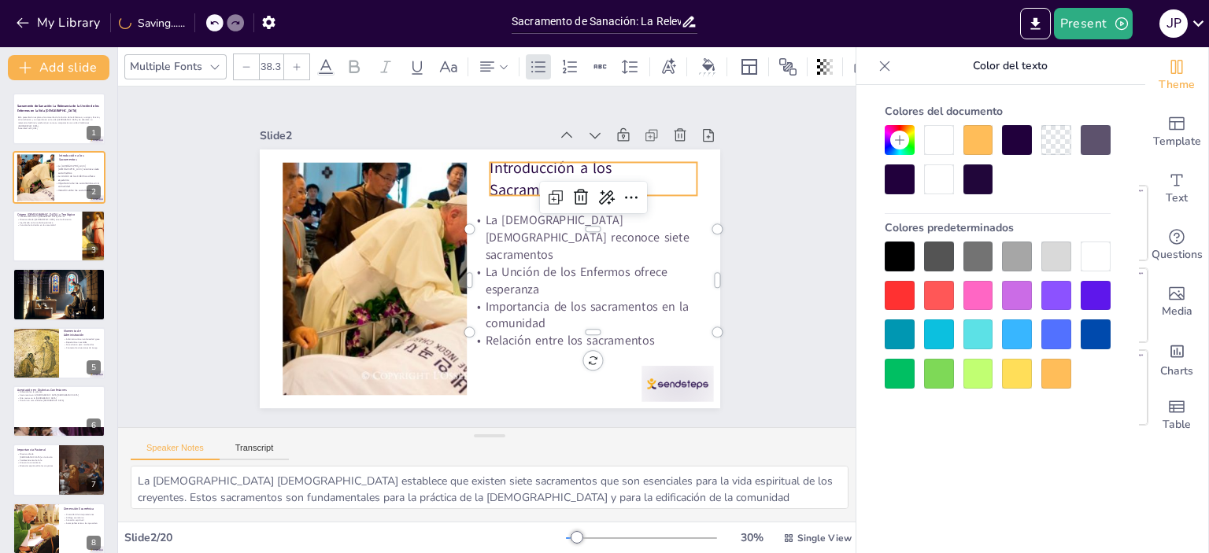
click at [623, 172] on p "Introducción a los Sacramentos" at bounding box center [592, 178] width 207 height 43
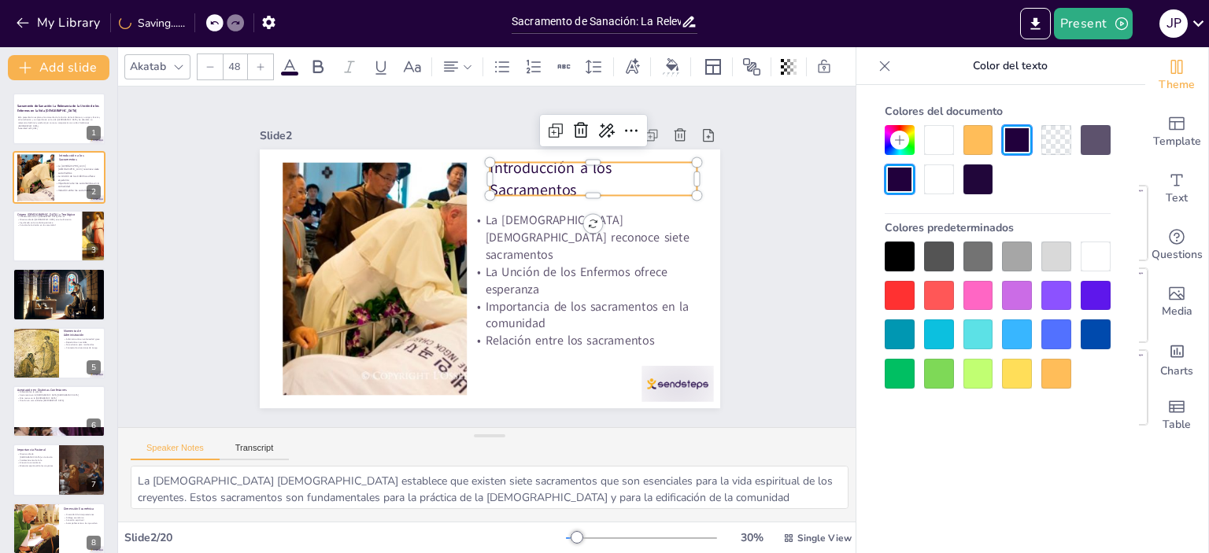
click at [528, 175] on p "Introducción a los Sacramentos" at bounding box center [592, 178] width 207 height 43
drag, startPoint x: 478, startPoint y: 185, endPoint x: 493, endPoint y: 187, distance: 14.3
click at [493, 187] on div "Introducción a los Sacramentos La [DEMOGRAPHIC_DATA] [DEMOGRAPHIC_DATA] reconoc…" at bounding box center [490, 279] width 460 height 259
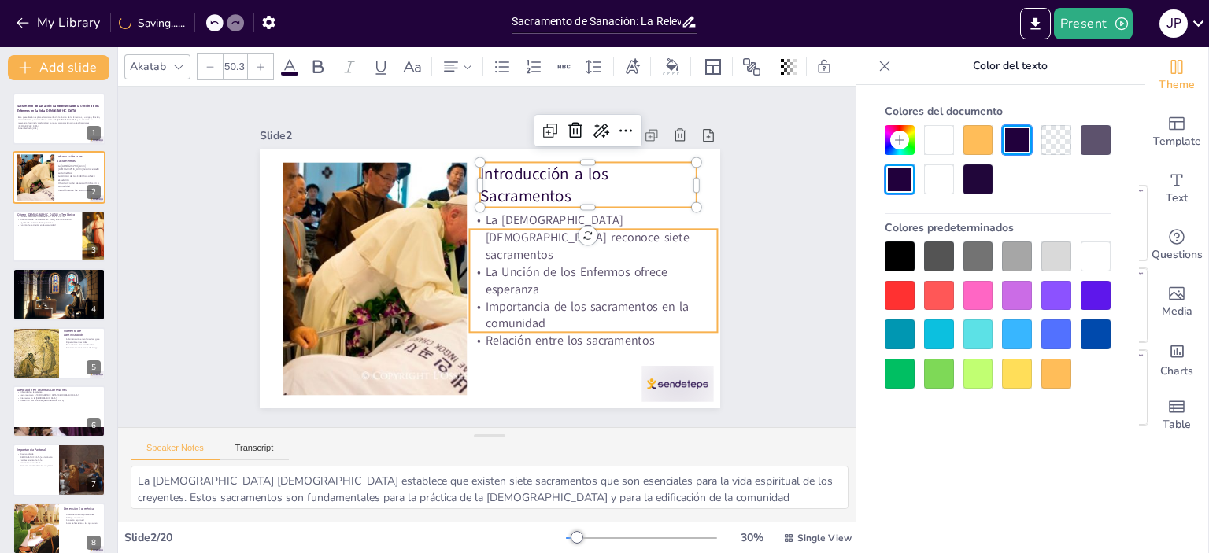
click at [529, 297] on p "Importancia de los sacramentos en la comunidad" at bounding box center [593, 314] width 248 height 35
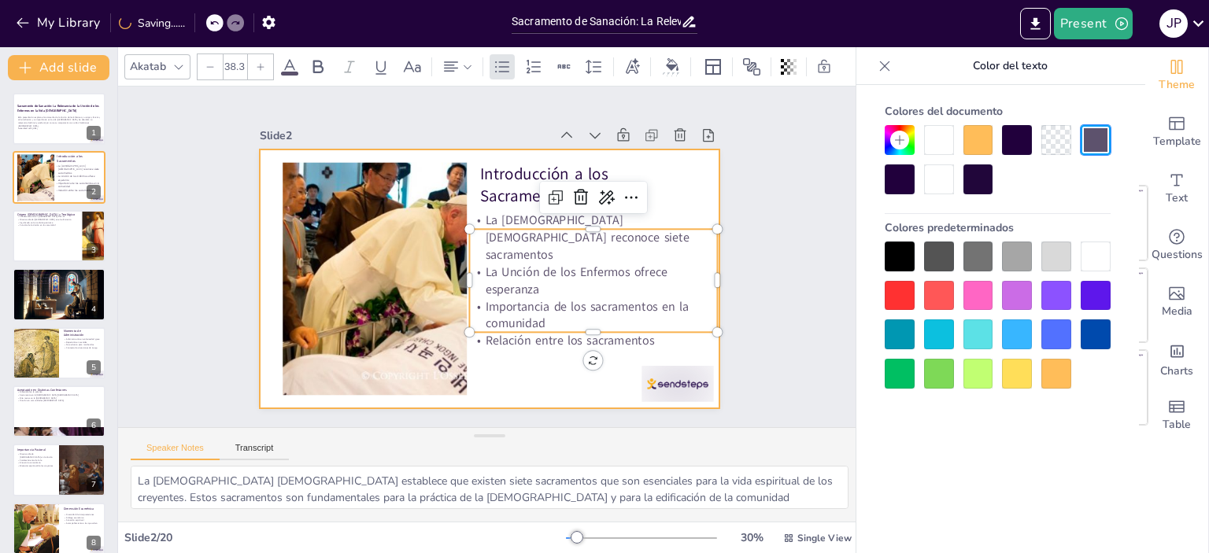
click at [552, 373] on div at bounding box center [490, 279] width 460 height 259
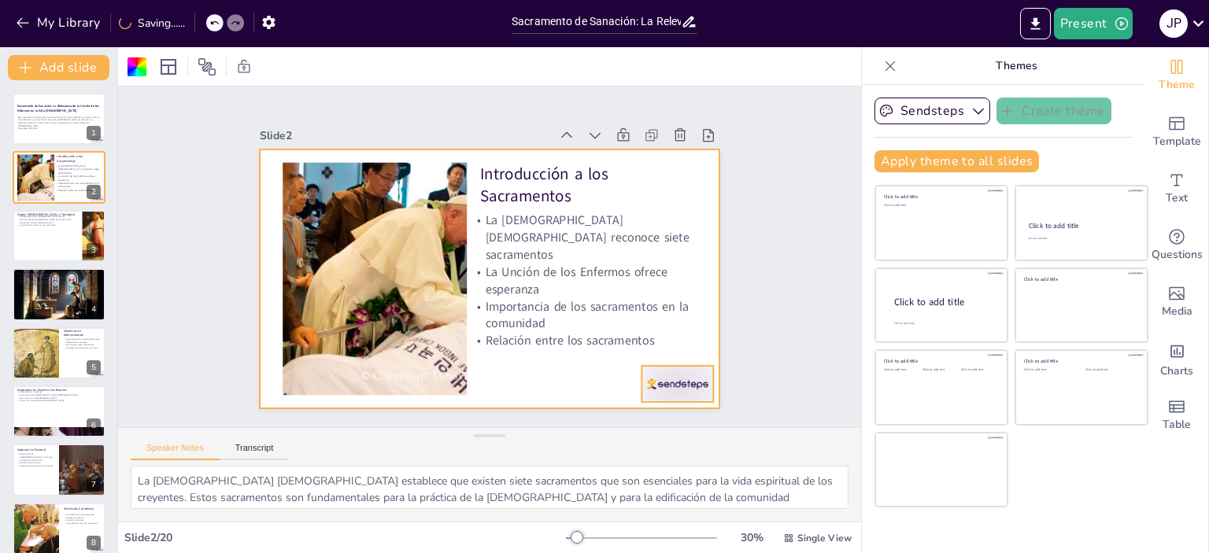
click at [655, 369] on div at bounding box center [677, 384] width 72 height 36
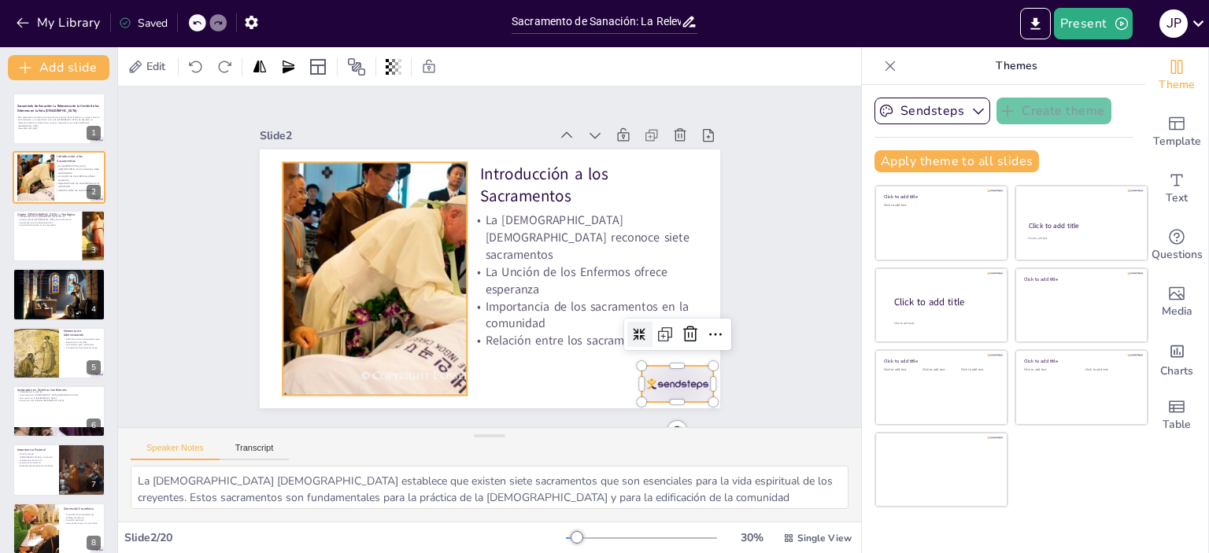
click at [359, 294] on div at bounding box center [373, 278] width 419 height 233
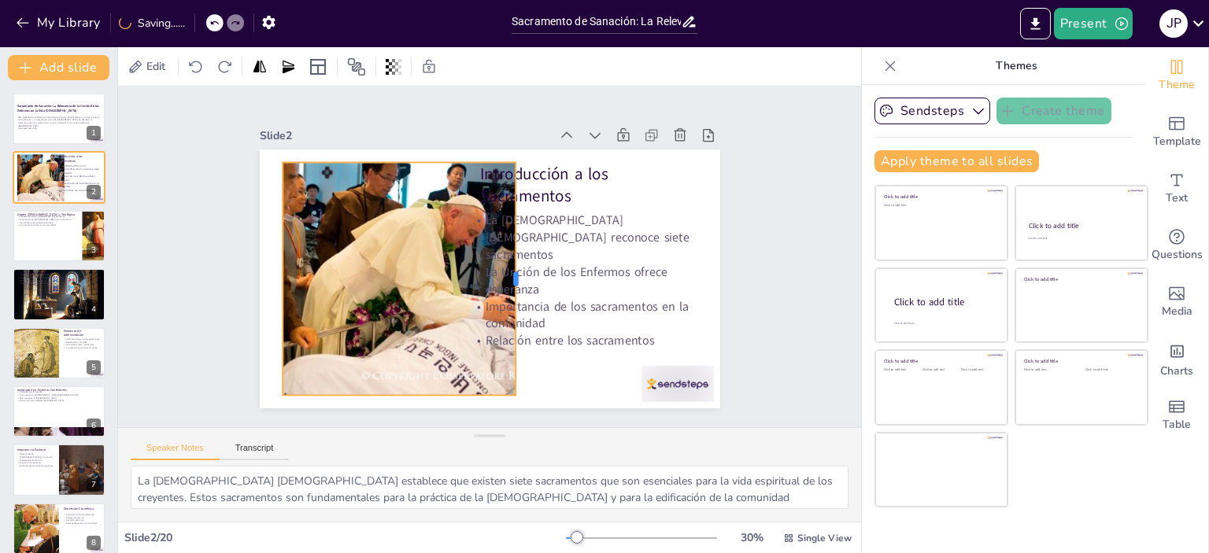
drag, startPoint x: 457, startPoint y: 268, endPoint x: 506, endPoint y: 254, distance: 50.8
click at [515, 254] on div at bounding box center [521, 278] width 13 height 233
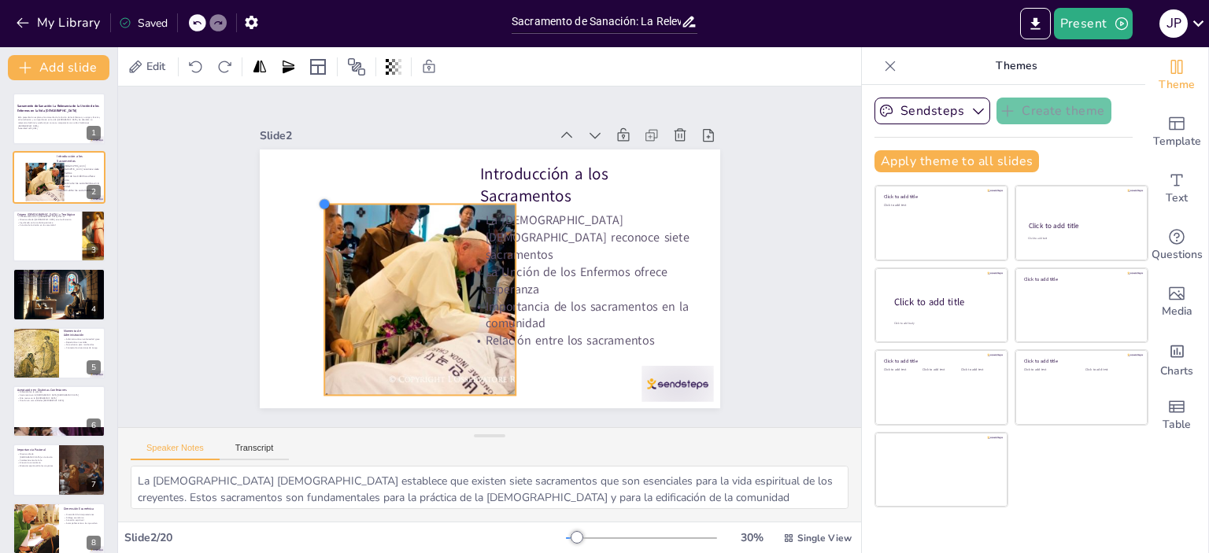
drag, startPoint x: 270, startPoint y: 153, endPoint x: 335, endPoint y: 195, distance: 77.5
click at [335, 195] on div "Introducción a los Sacramentos La [DEMOGRAPHIC_DATA] [DEMOGRAPHIC_DATA] reconoc…" at bounding box center [490, 279] width 460 height 259
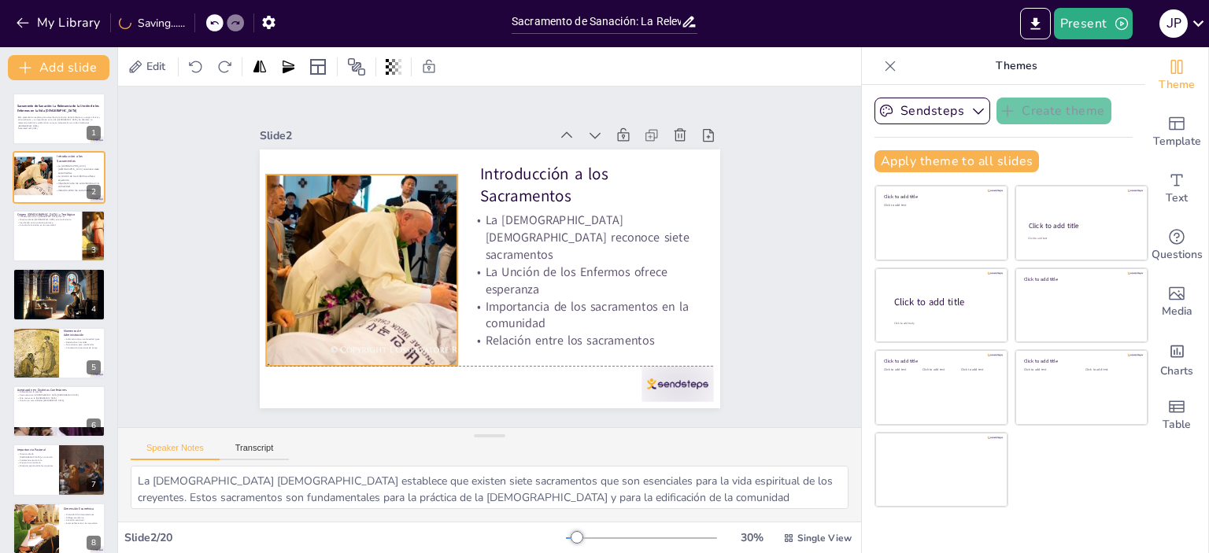
drag, startPoint x: 338, startPoint y: 220, endPoint x: 315, endPoint y: 208, distance: 26.8
click at [315, 208] on div at bounding box center [341, 270] width 344 height 191
